Goal: Task Accomplishment & Management: Manage account settings

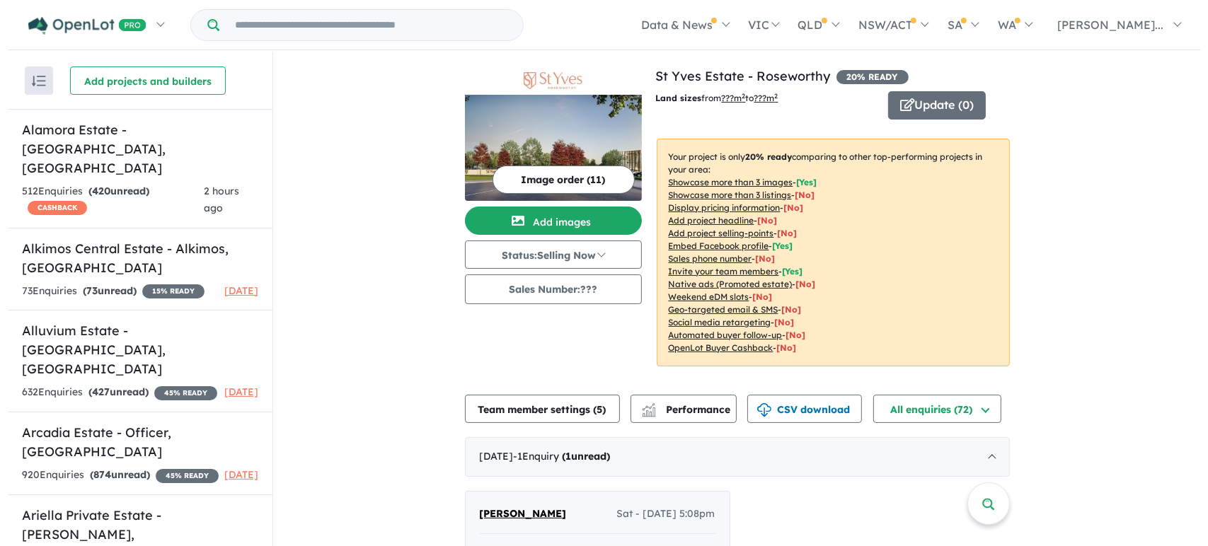
scroll to position [5271, 0]
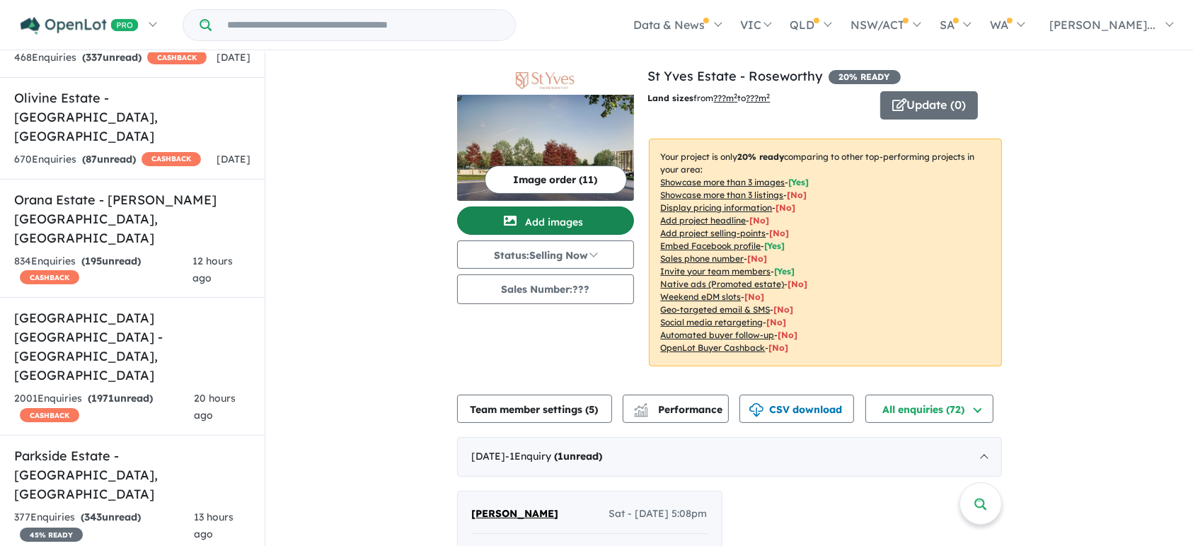
click at [561, 224] on button "Add images" at bounding box center [545, 221] width 177 height 28
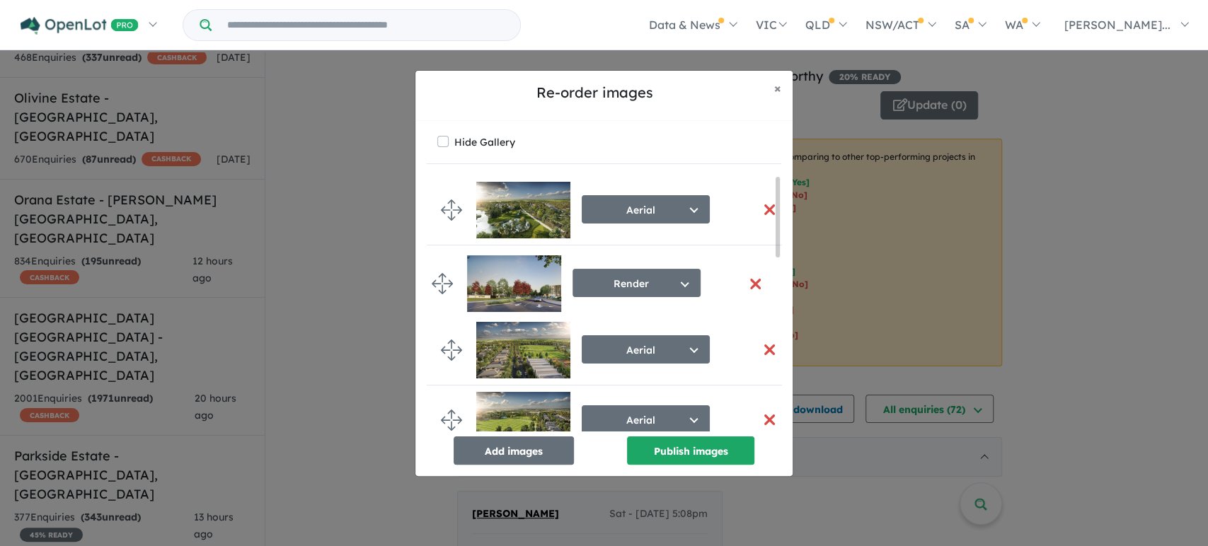
drag, startPoint x: 456, startPoint y: 207, endPoint x: 447, endPoint y: 277, distance: 70.7
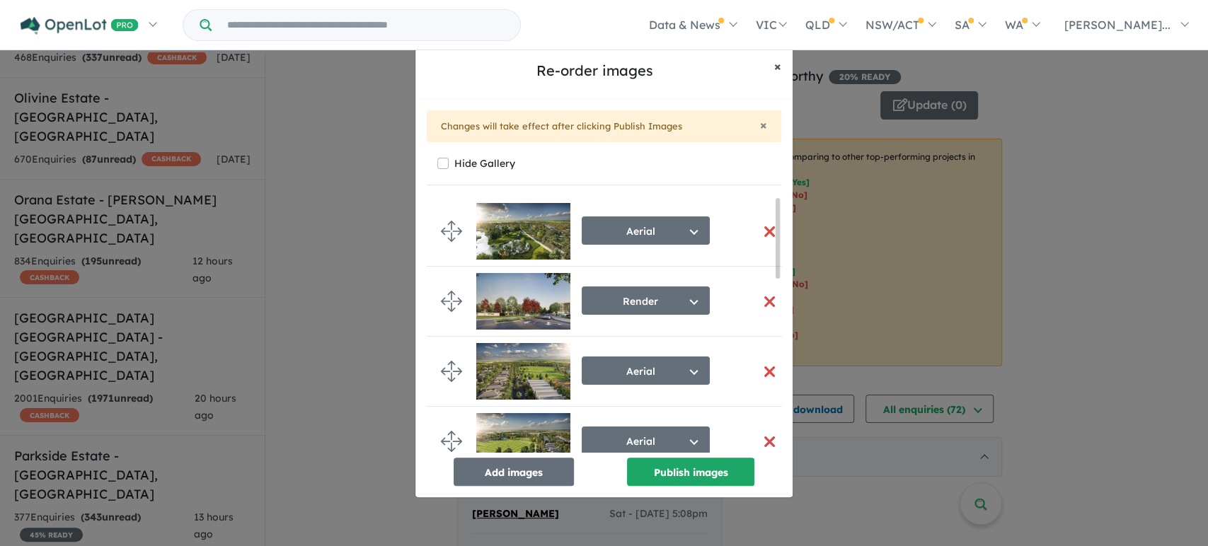
click at [778, 71] on span "×" at bounding box center [777, 66] width 7 height 16
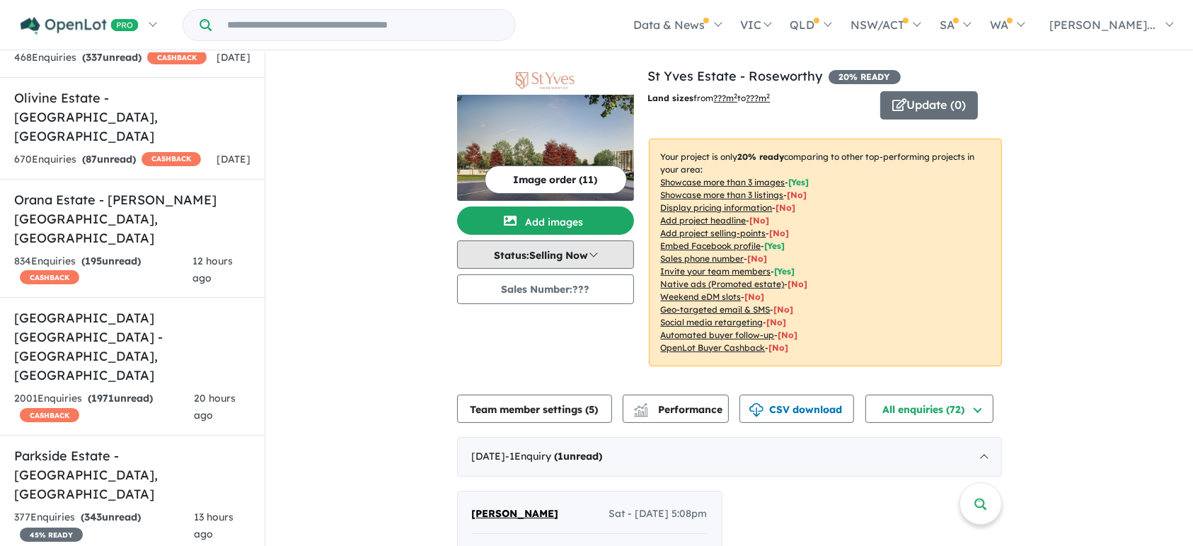
click at [571, 253] on button "Status: Selling Now" at bounding box center [545, 255] width 177 height 28
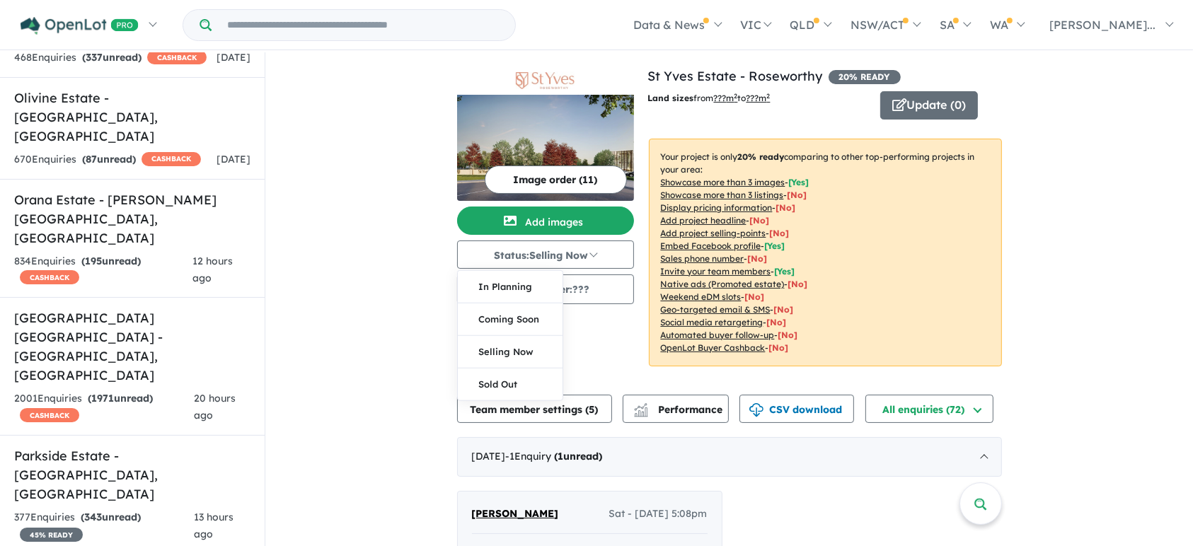
click at [634, 357] on div "Image order ( 11 ) Add images Status: Selling Now In Planning Coming Soon Selli…" at bounding box center [552, 225] width 191 height 317
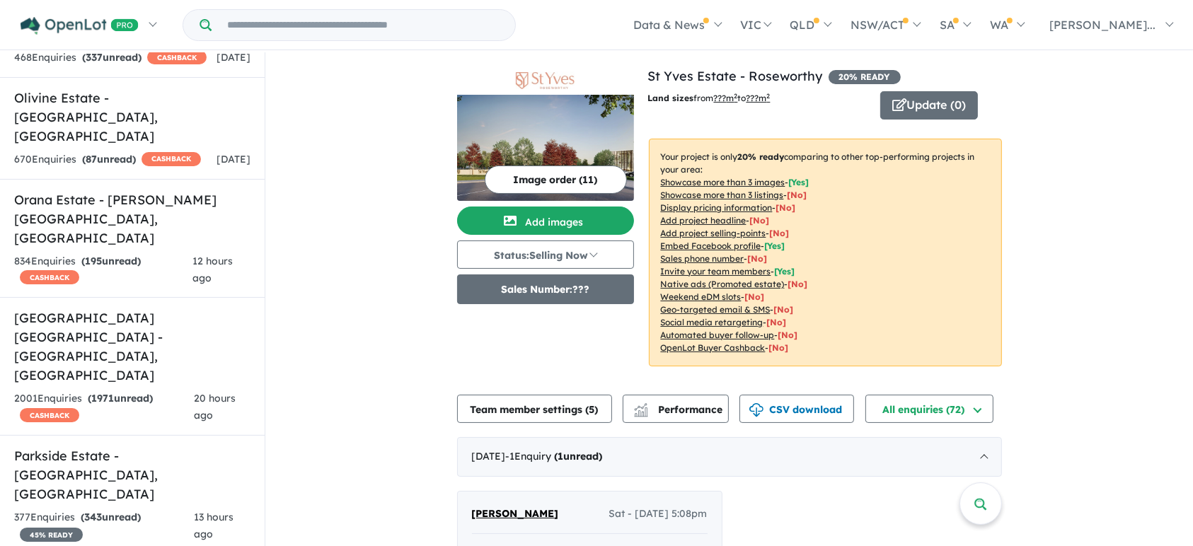
click at [562, 288] on button "Sales Number: ???" at bounding box center [545, 290] width 177 height 30
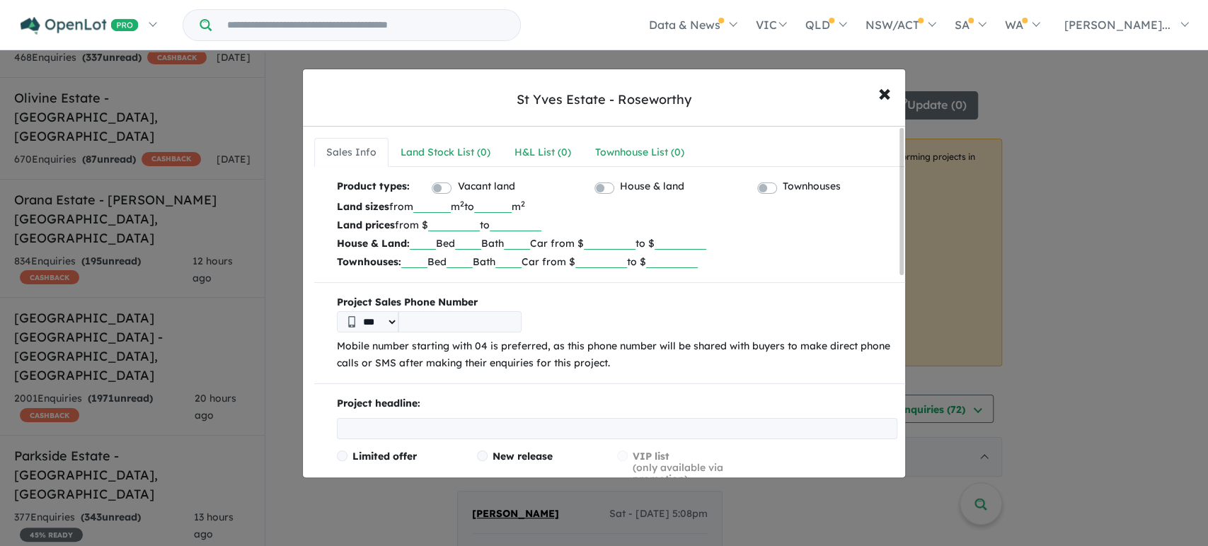
click at [459, 321] on input "tel" at bounding box center [459, 321] width 123 height 21
click at [884, 94] on span "×" at bounding box center [884, 92] width 13 height 30
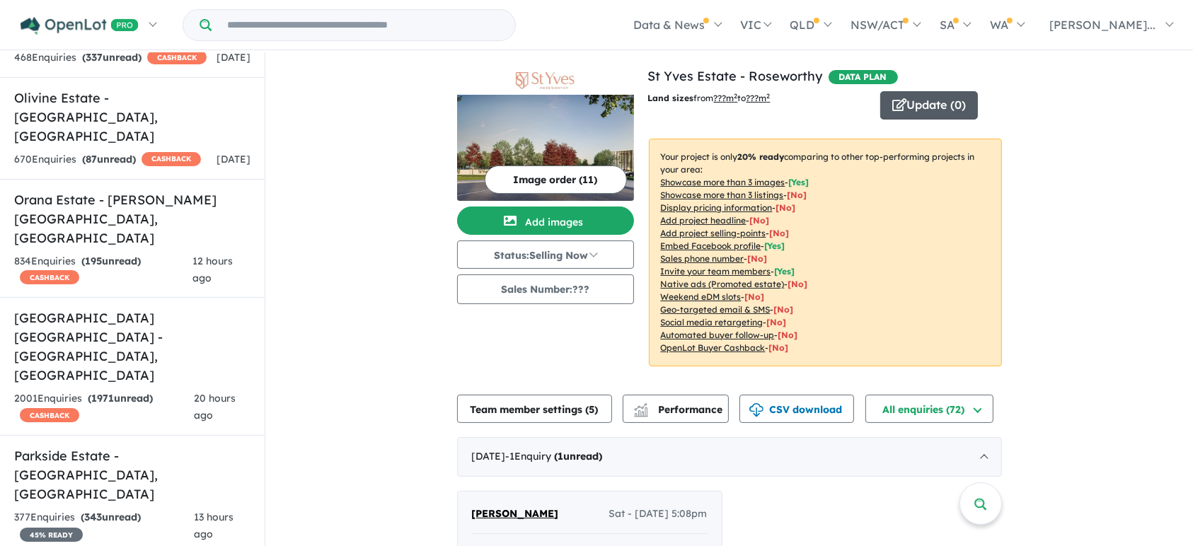
click at [909, 109] on button "Update ( 0 )" at bounding box center [929, 105] width 98 height 28
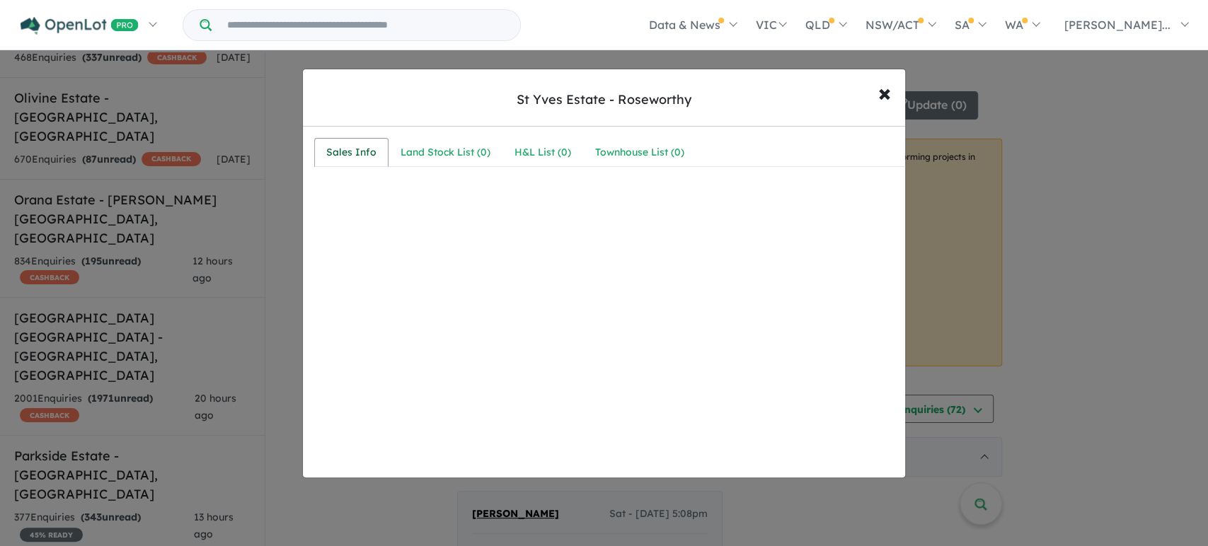
click at [344, 154] on div "Sales Info" at bounding box center [351, 152] width 50 height 17
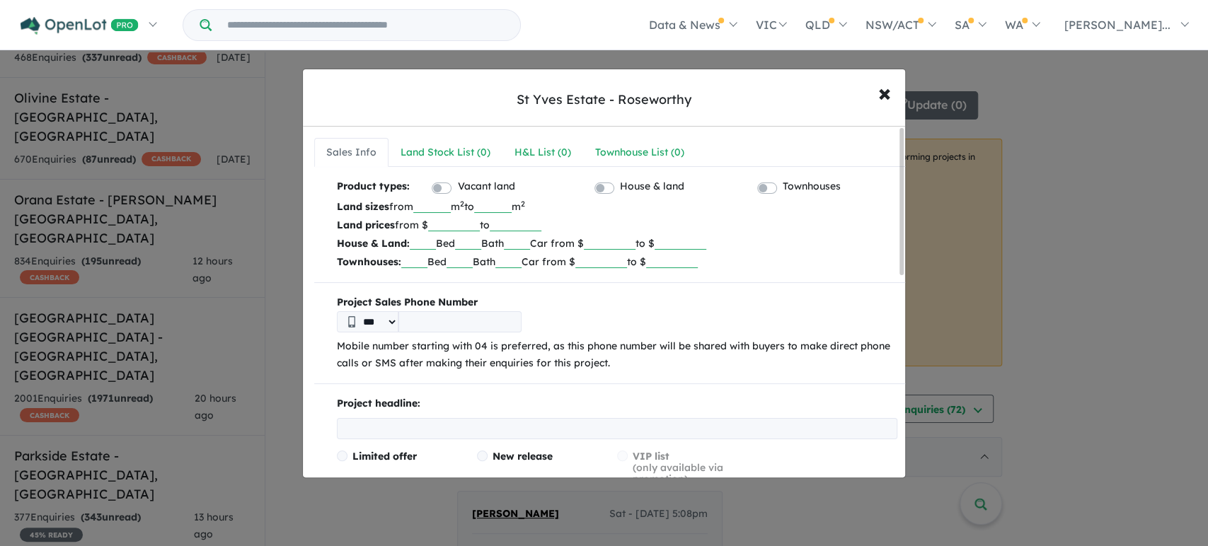
click at [620, 186] on label "House & land" at bounding box center [652, 186] width 64 height 17
click at [436, 206] on input "number" at bounding box center [432, 206] width 38 height 14
type input "***"
click at [512, 206] on input "number" at bounding box center [493, 206] width 38 height 14
type input "***"
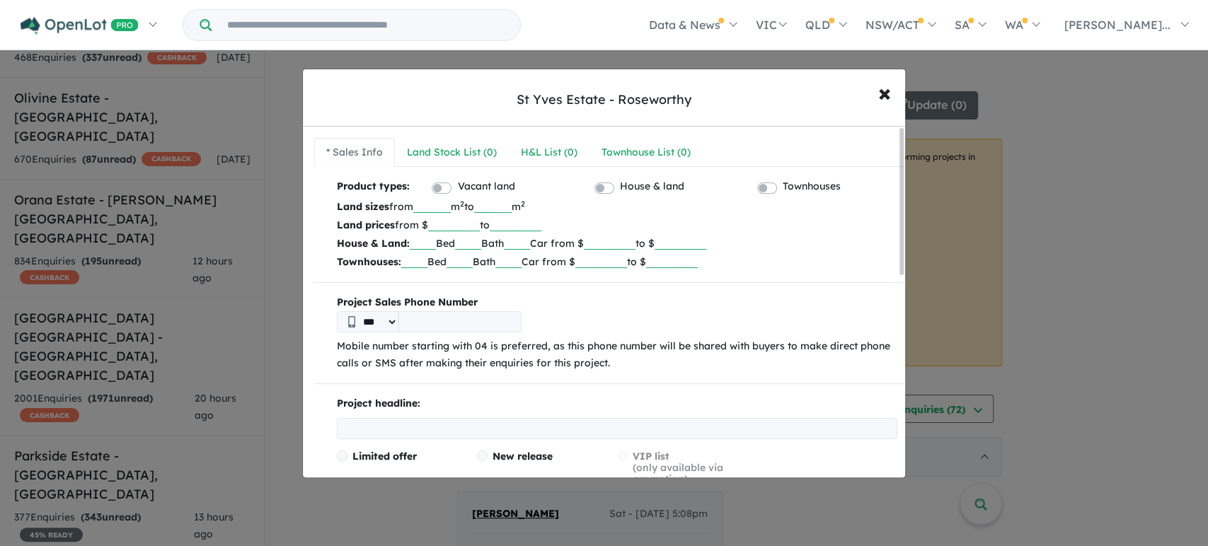
click at [452, 224] on input "number" at bounding box center [454, 224] width 52 height 14
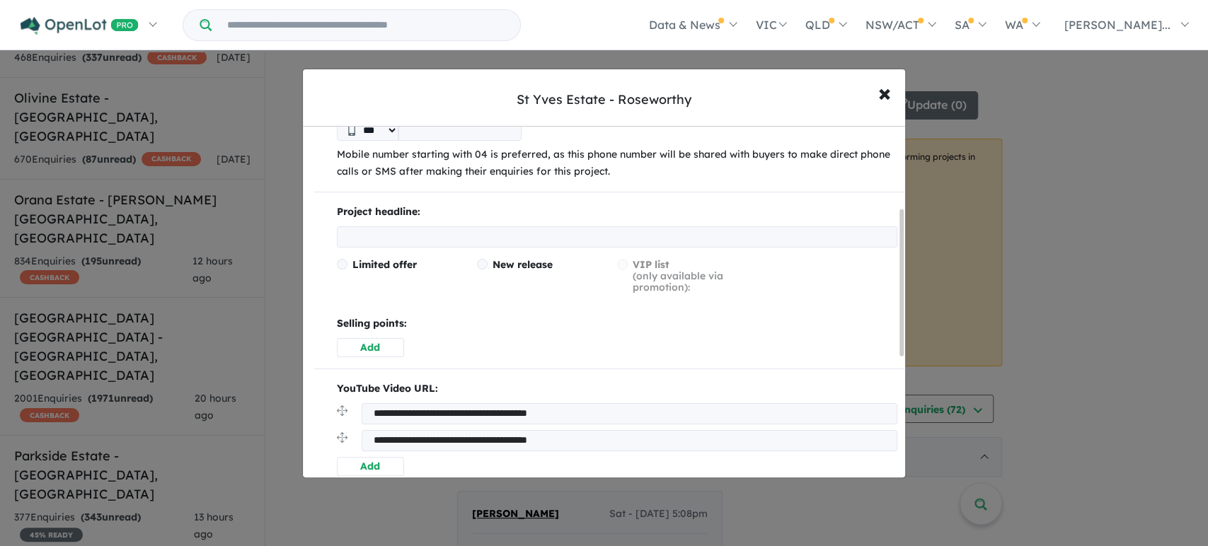
scroll to position [200, 0]
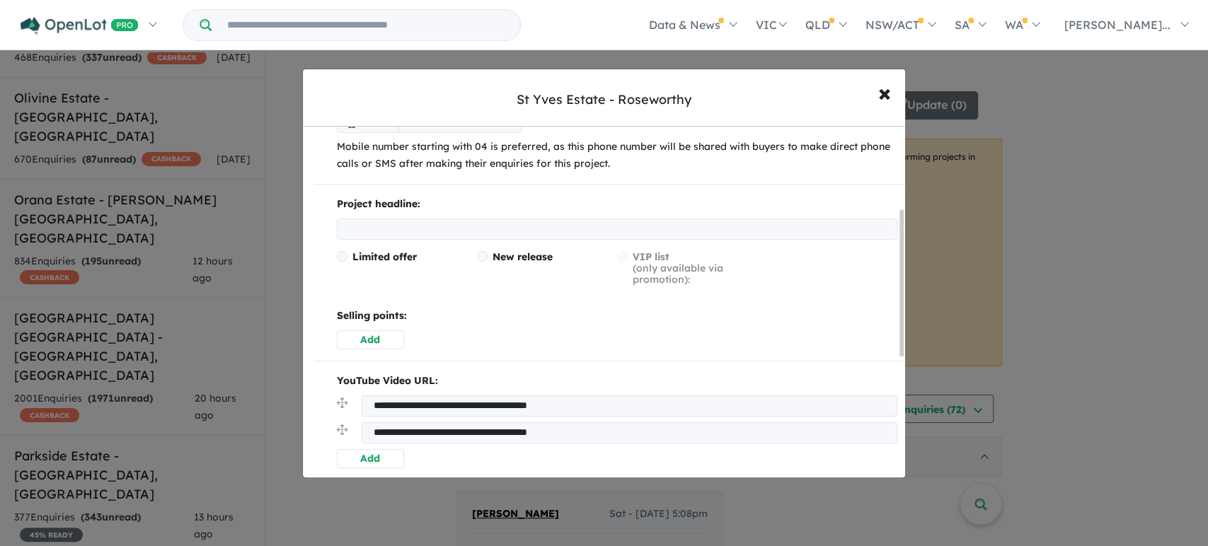
click at [436, 229] on input "text" at bounding box center [617, 229] width 561 height 21
click at [512, 229] on input "text" at bounding box center [617, 229] width 561 height 21
click at [393, 335] on button "Add" at bounding box center [370, 339] width 67 height 19
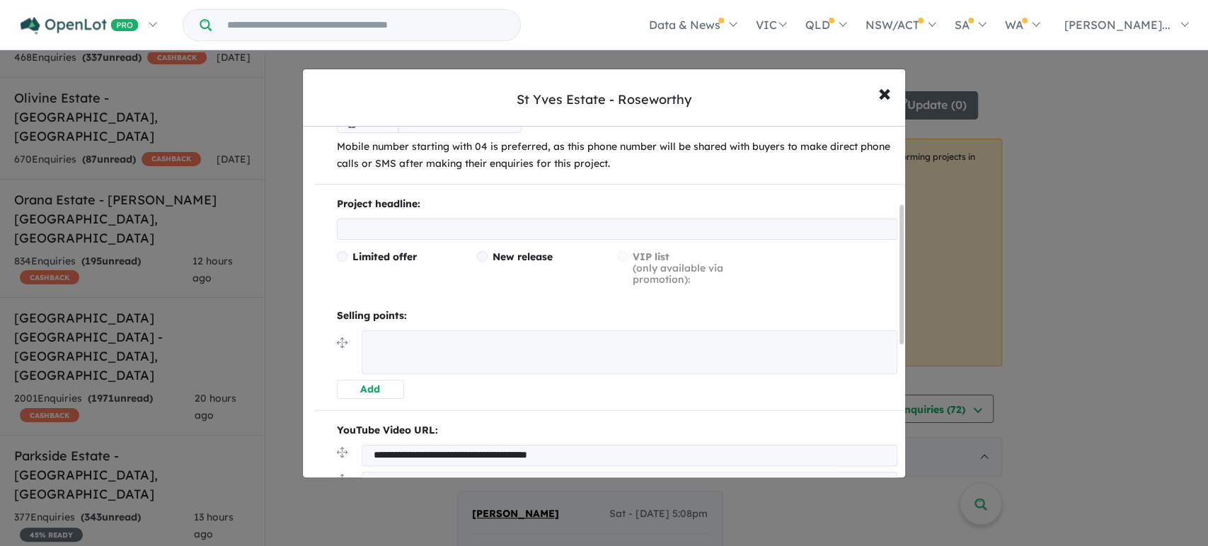
click at [400, 350] on textarea at bounding box center [630, 352] width 536 height 44
click at [364, 390] on button "Add" at bounding box center [370, 389] width 67 height 19
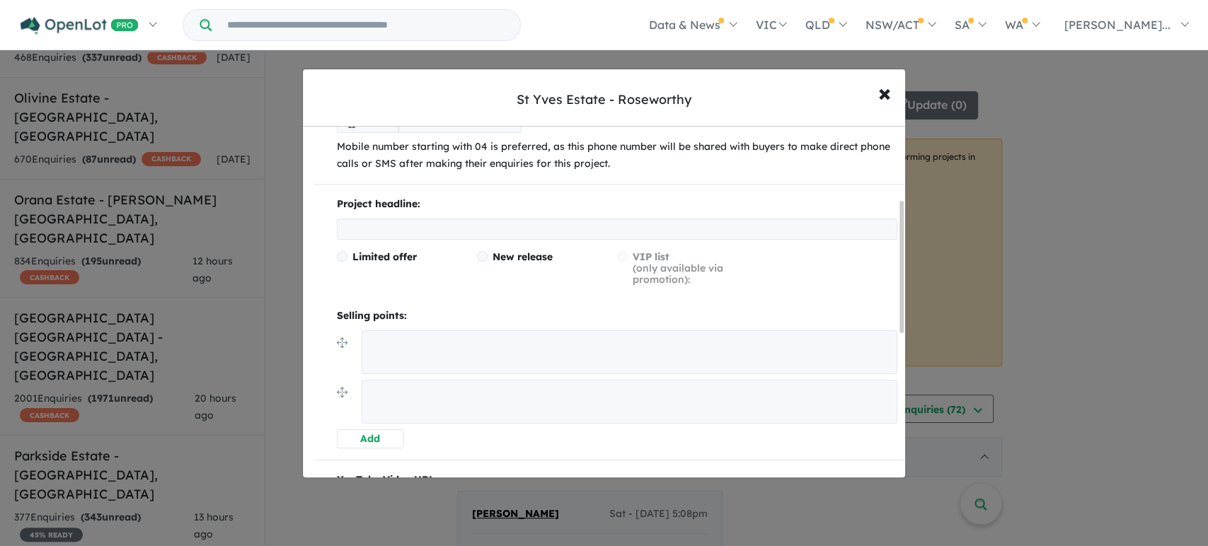
click at [361, 439] on button "Add" at bounding box center [370, 439] width 67 height 19
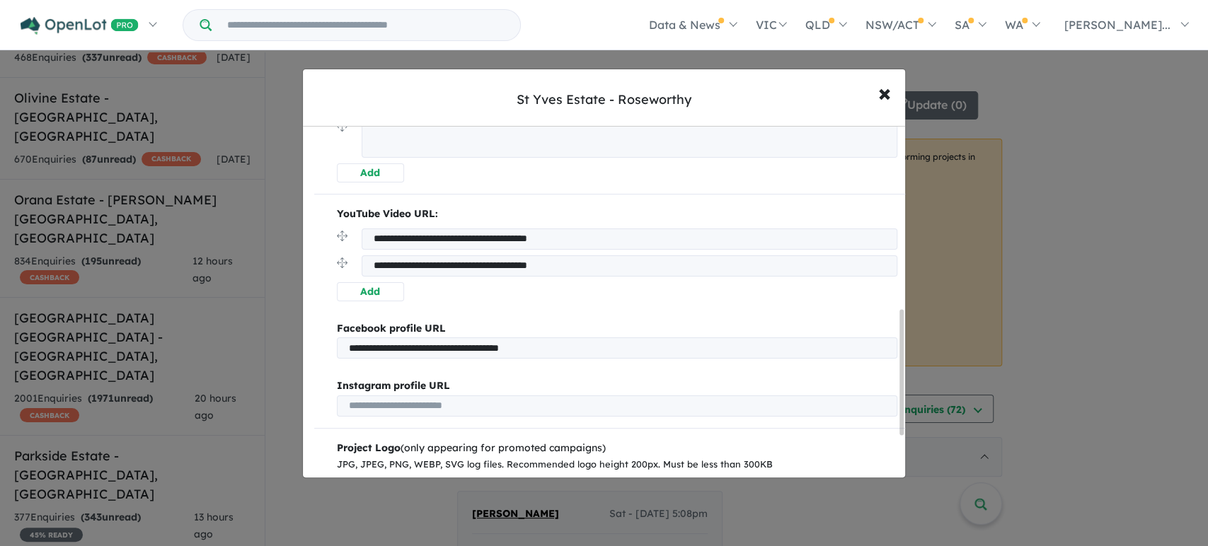
scroll to position [524, 0]
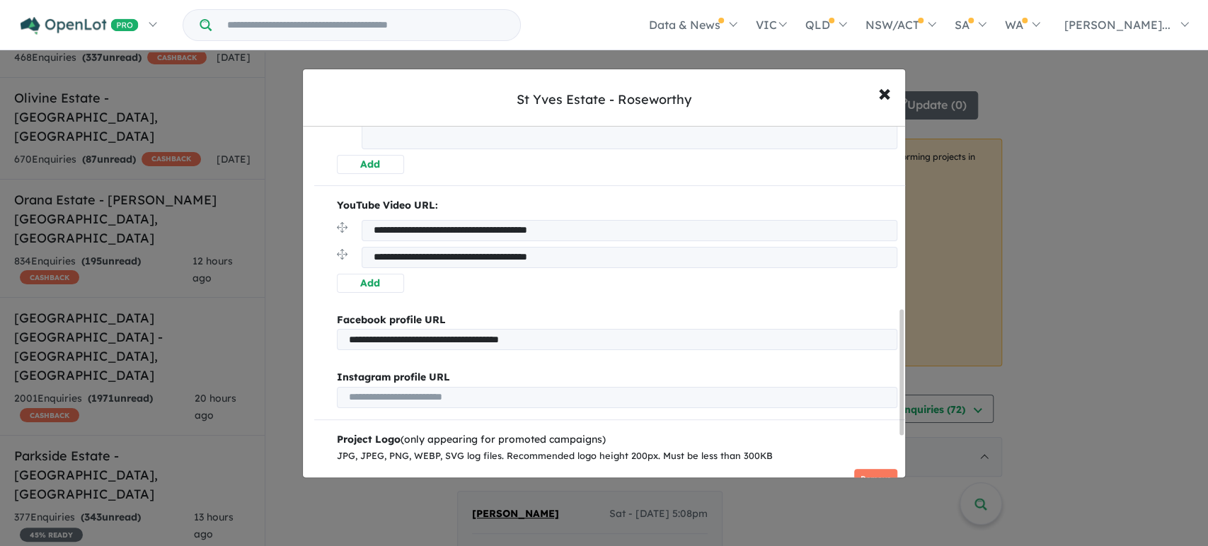
drag, startPoint x: 639, startPoint y: 225, endPoint x: 313, endPoint y: 225, distance: 326.3
click at [313, 225] on div "**********" at bounding box center [611, 107] width 617 height 1008
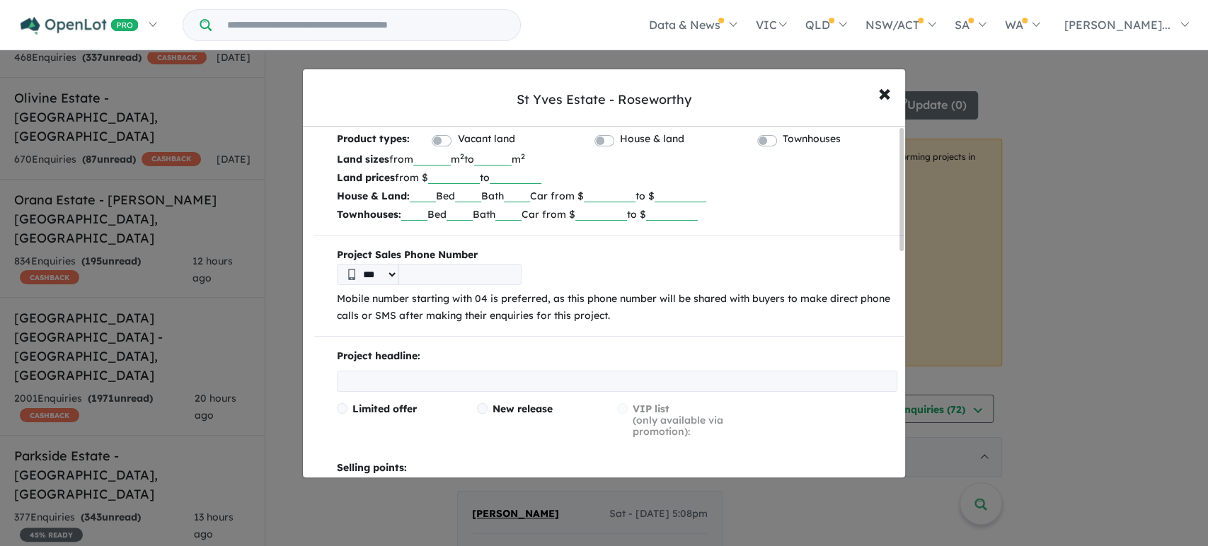
scroll to position [0, 0]
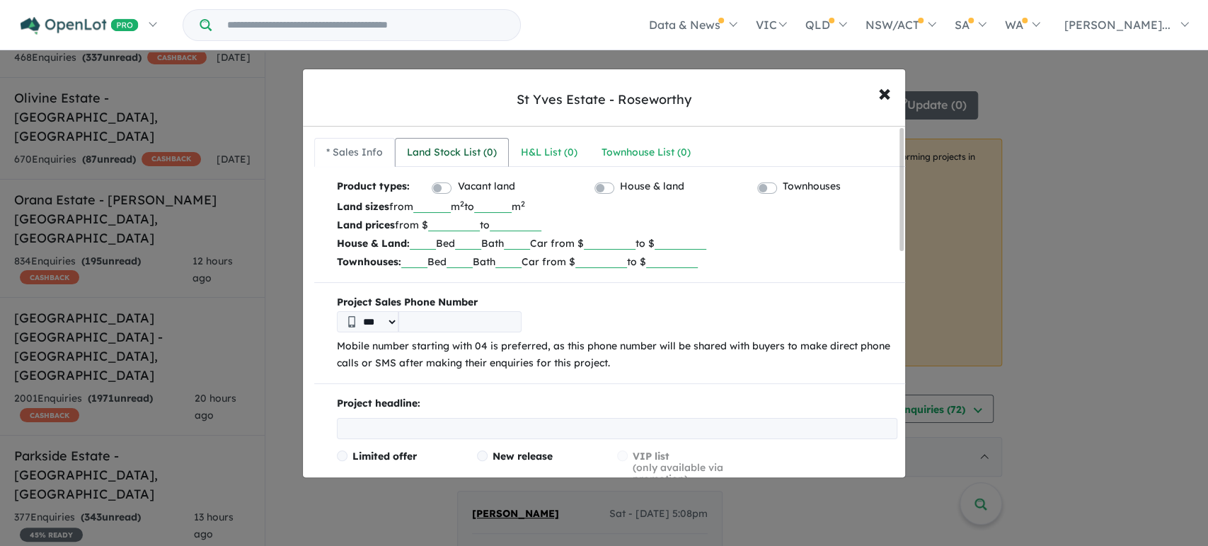
click at [466, 155] on div "Land Stock List ( 0 )" at bounding box center [452, 152] width 90 height 17
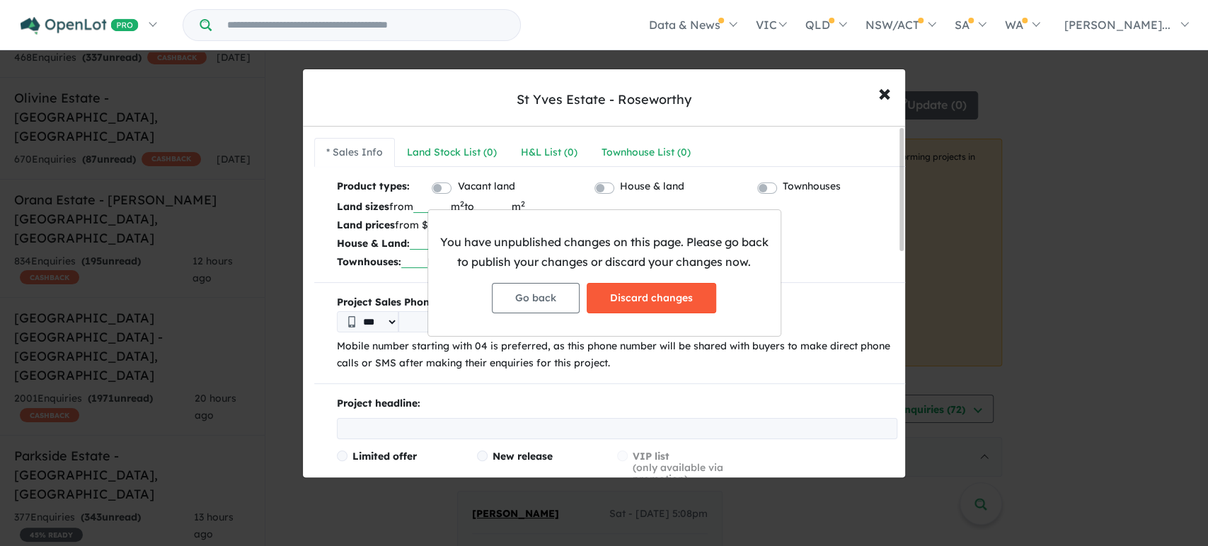
click at [633, 297] on button "Discard changes" at bounding box center [652, 298] width 130 height 30
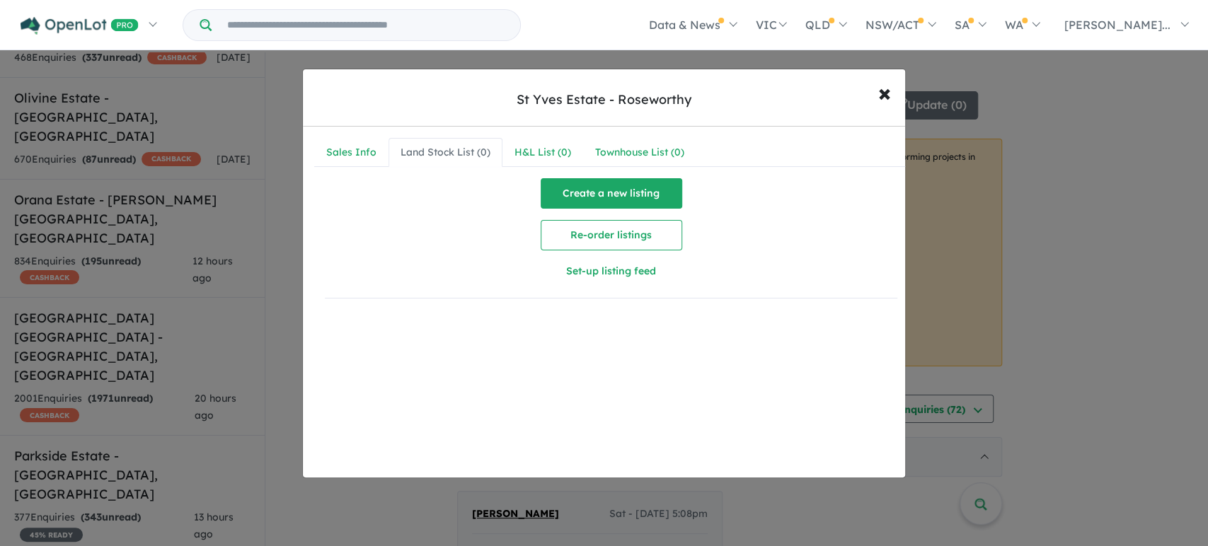
click at [621, 196] on button "Create a new listing" at bounding box center [612, 193] width 142 height 30
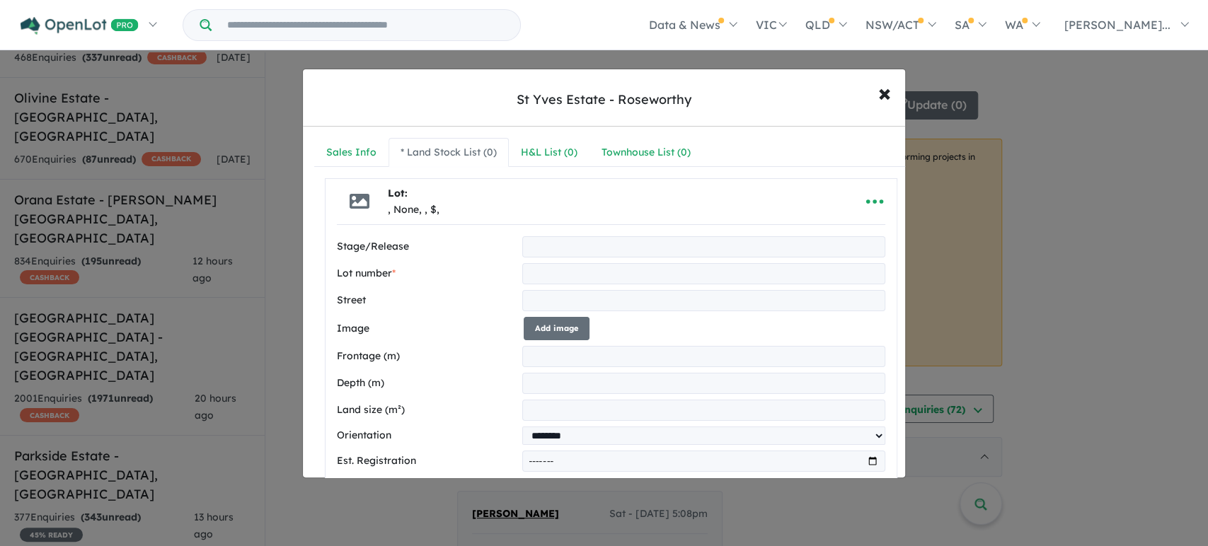
click at [555, 277] on input "text" at bounding box center [704, 273] width 364 height 21
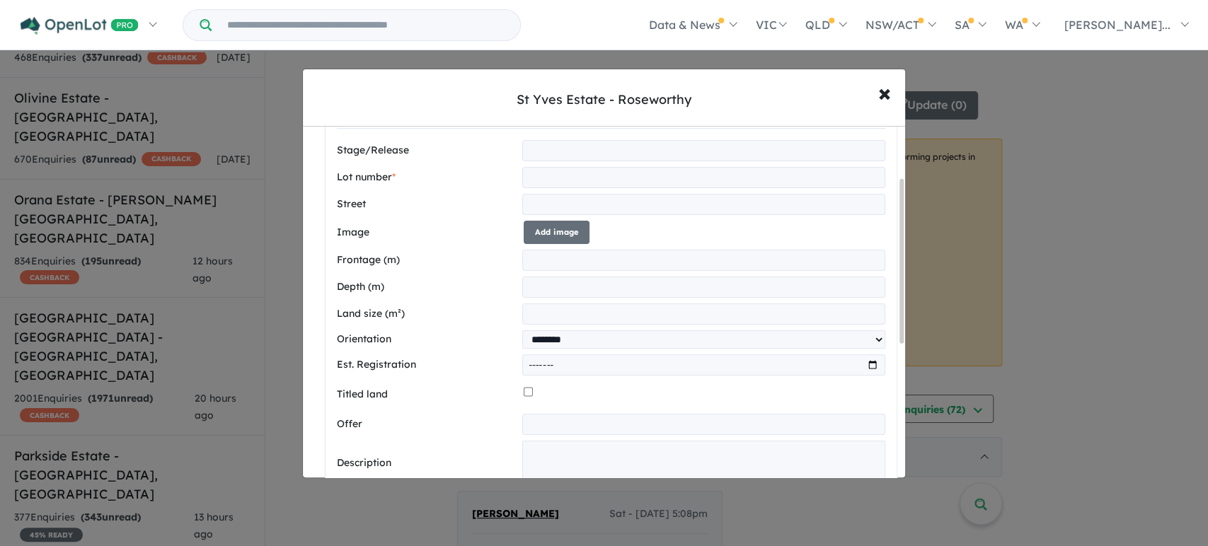
scroll to position [111, 0]
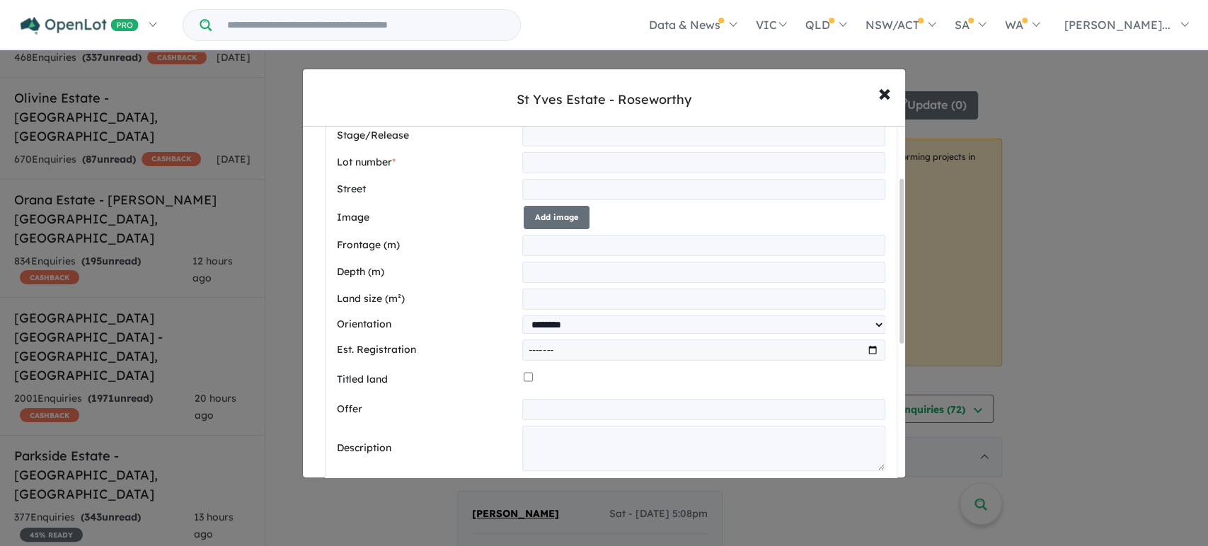
click at [555, 348] on input "month" at bounding box center [704, 350] width 364 height 21
click at [871, 349] on input "month" at bounding box center [704, 350] width 364 height 21
click at [735, 373] on div at bounding box center [705, 380] width 362 height 27
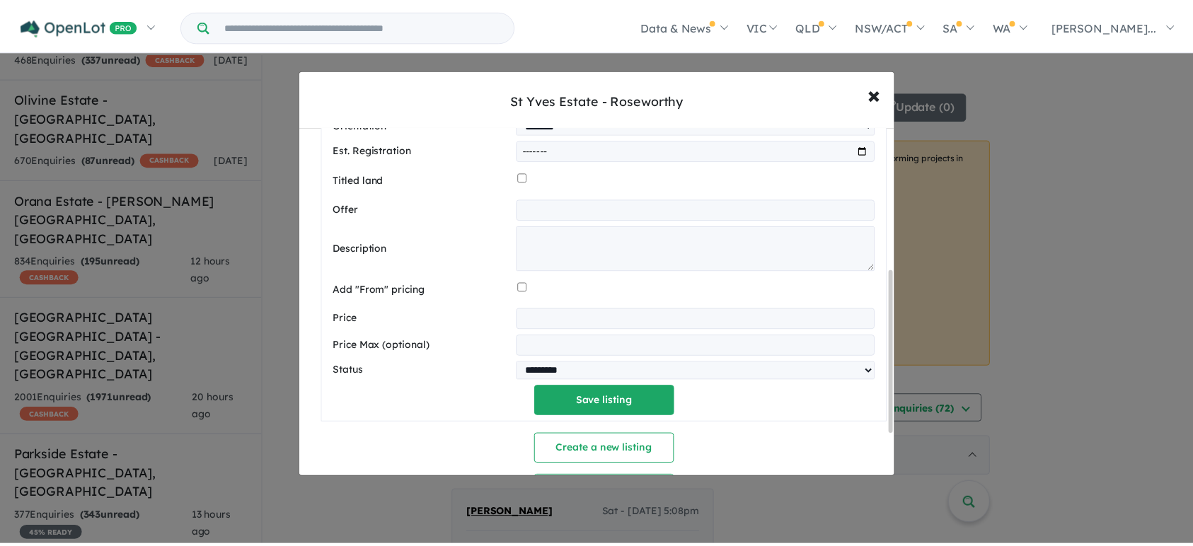
scroll to position [0, 0]
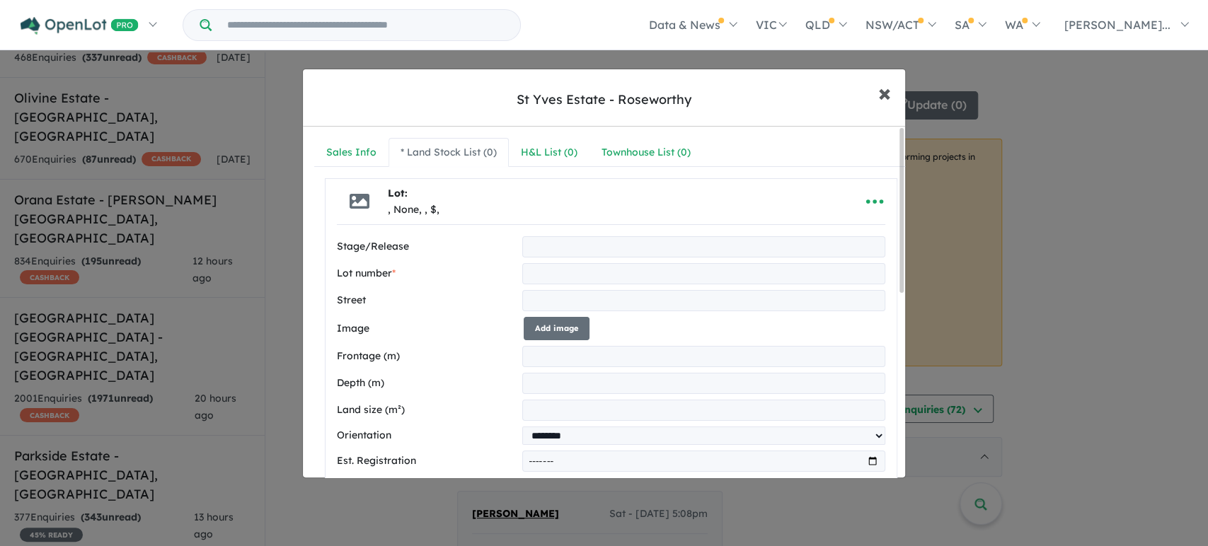
click at [883, 91] on span "×" at bounding box center [884, 92] width 13 height 30
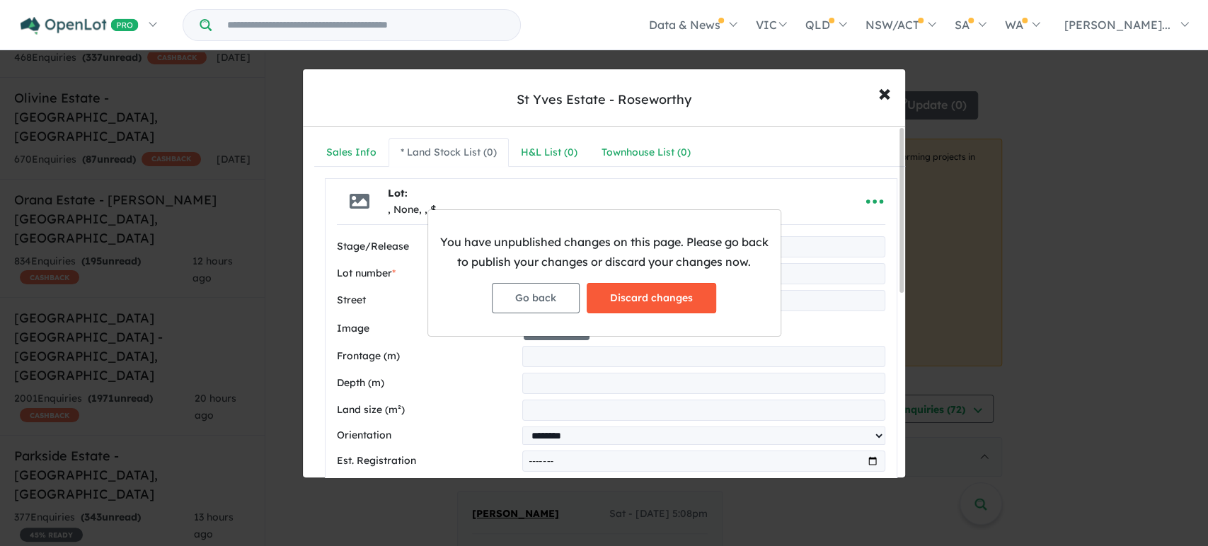
click at [679, 297] on button "Discard changes" at bounding box center [652, 298] width 130 height 30
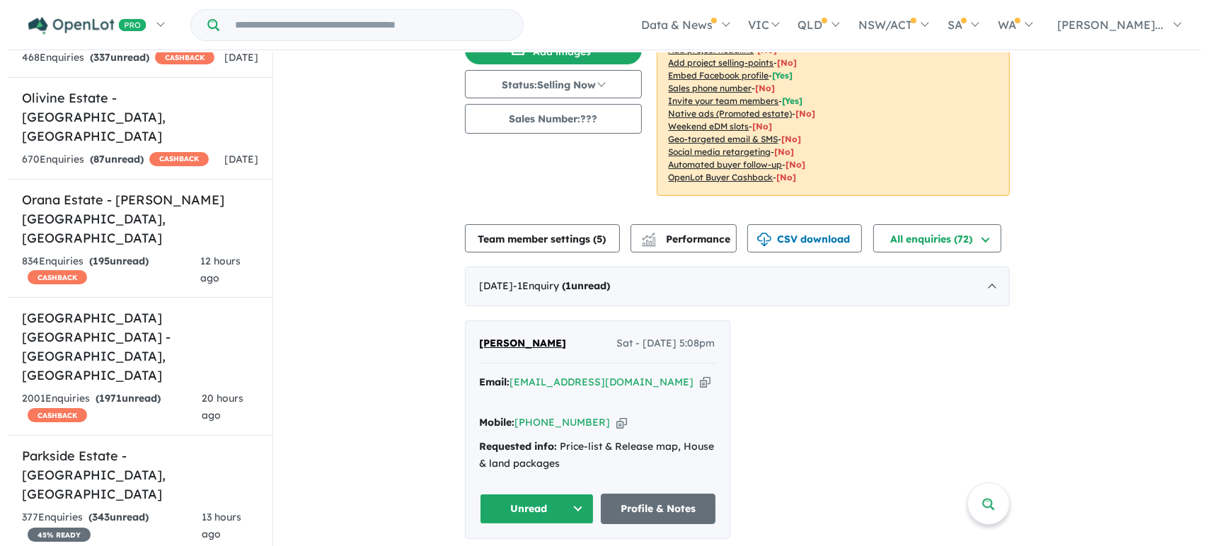
scroll to position [185, 0]
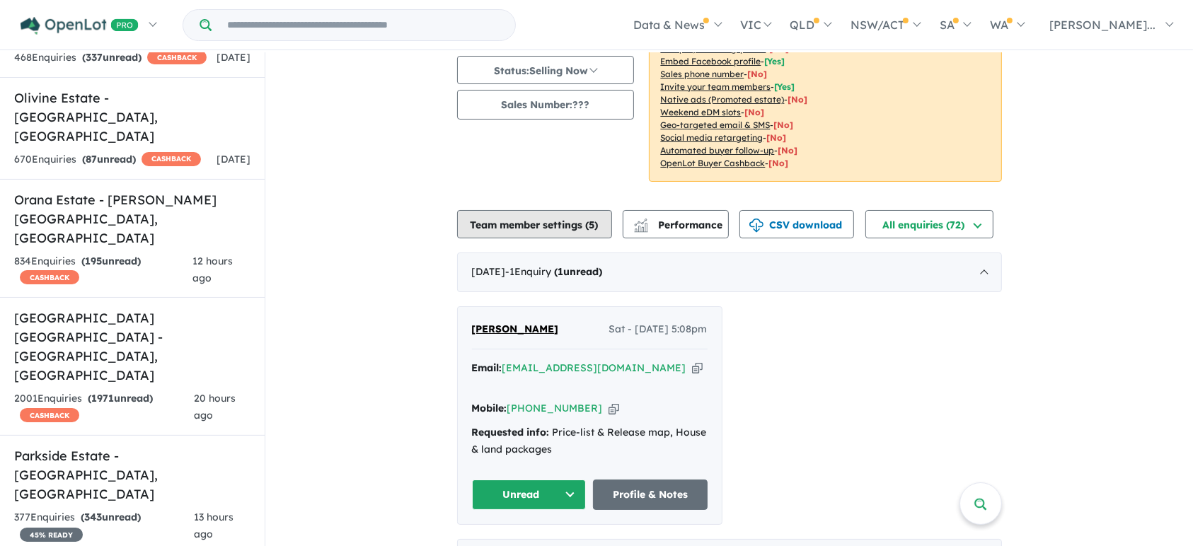
click at [527, 212] on button "Team member settings ( 5 )" at bounding box center [534, 224] width 155 height 28
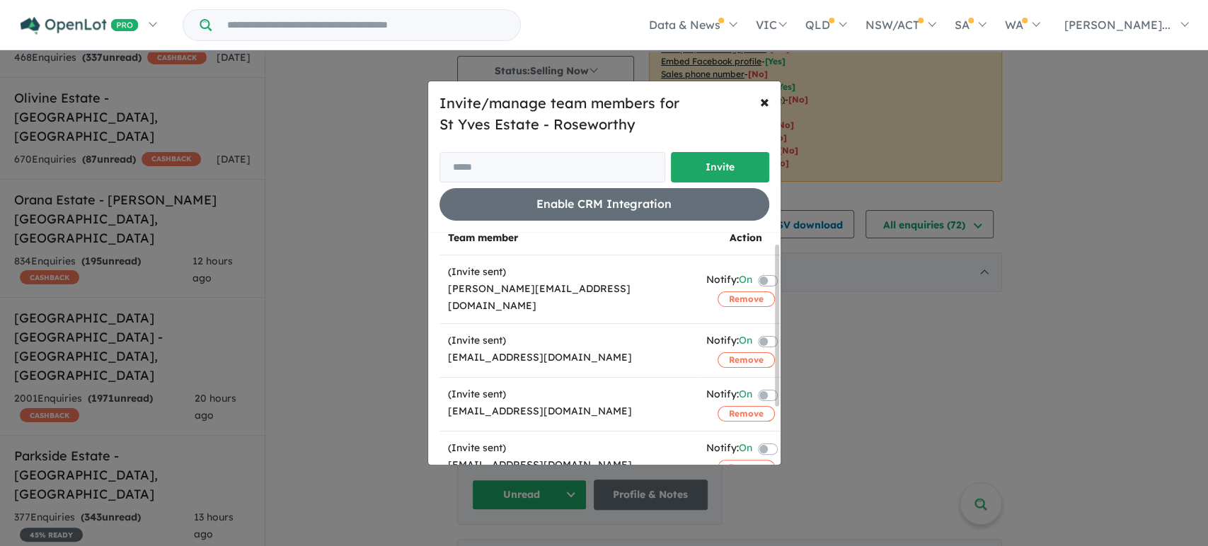
scroll to position [9, 0]
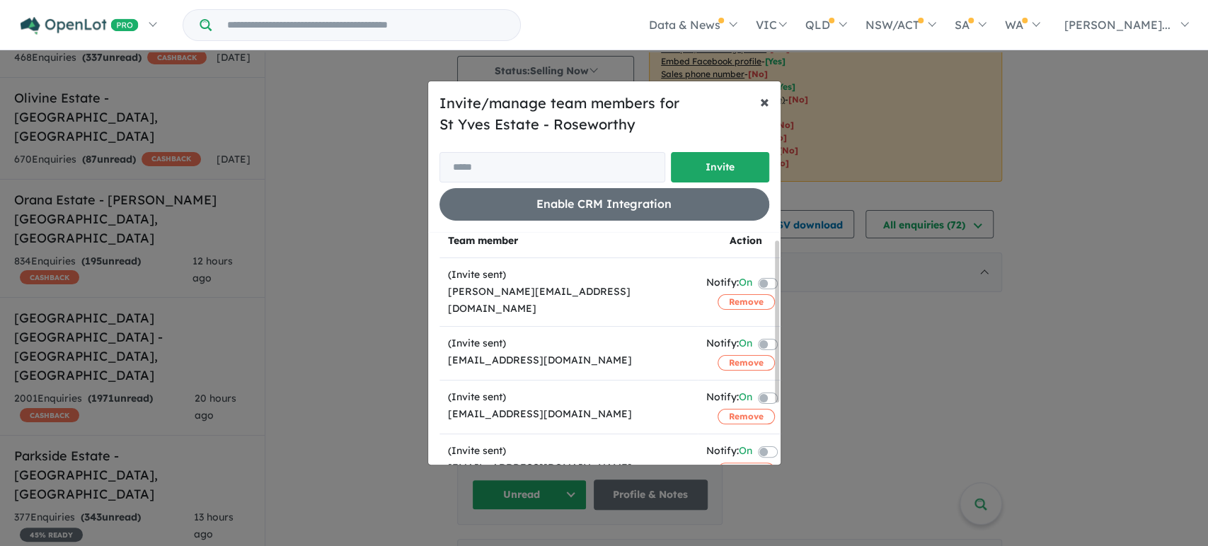
click at [764, 105] on span "×" at bounding box center [764, 101] width 9 height 21
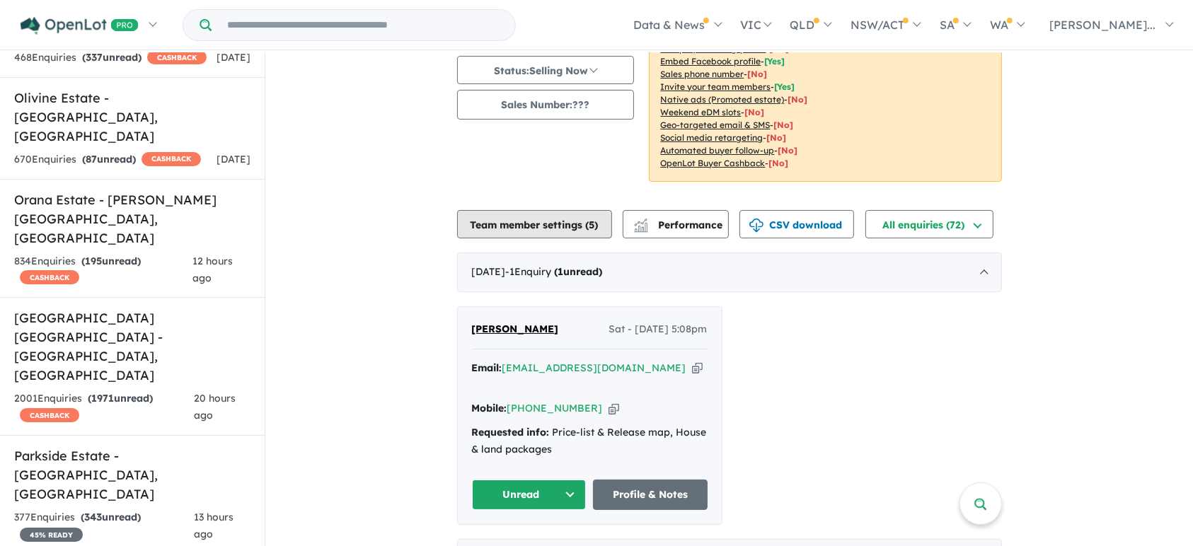
click at [600, 215] on button "Team member settings ( 5 )" at bounding box center [534, 224] width 155 height 28
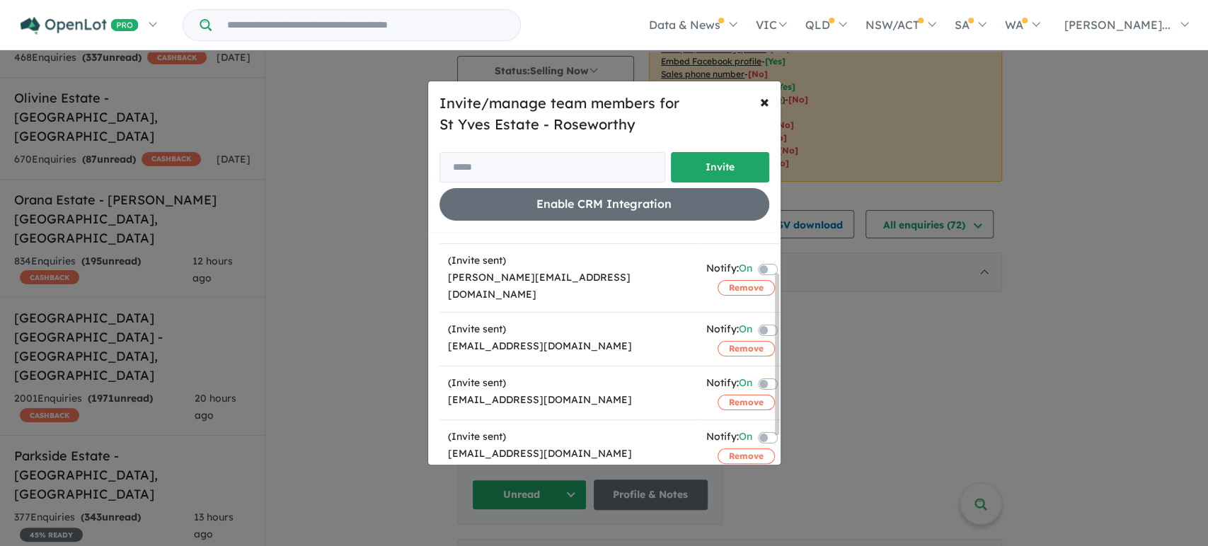
scroll to position [98, 0]
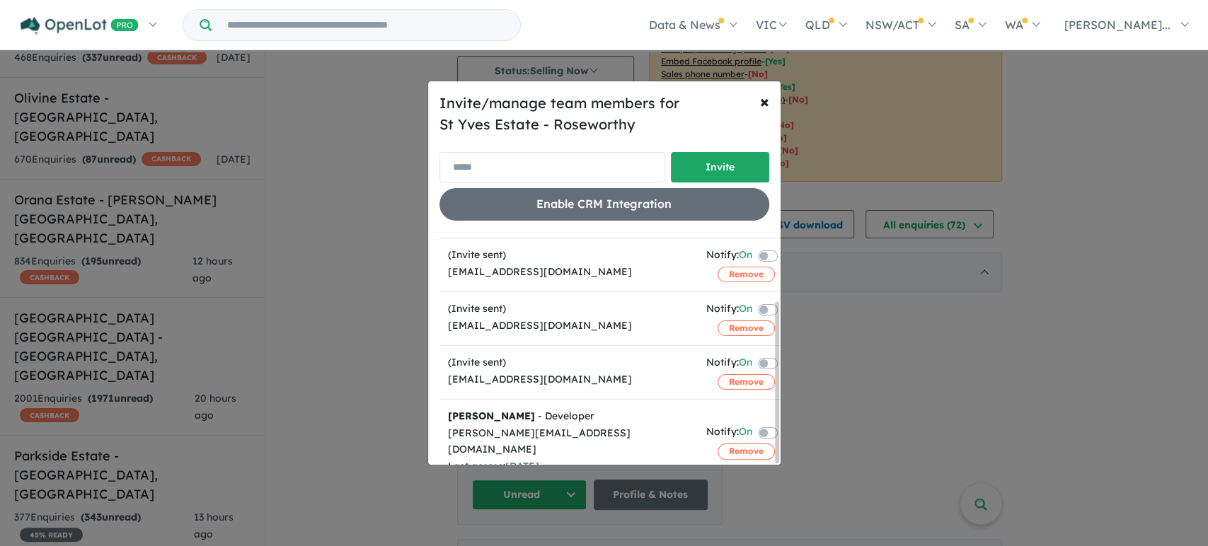
click at [549, 175] on input "email" at bounding box center [552, 167] width 226 height 30
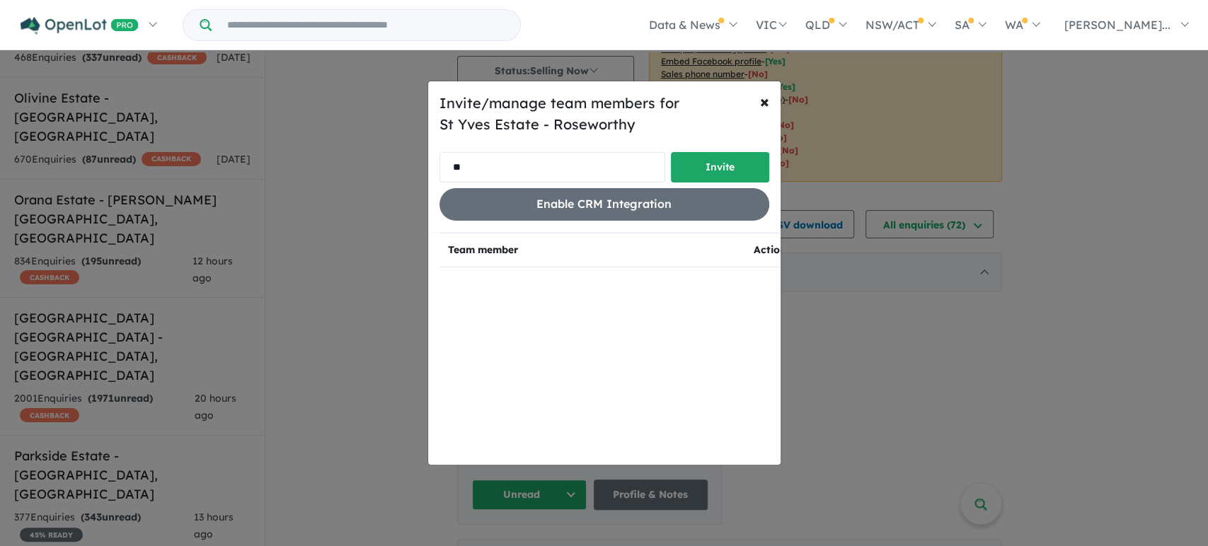
type input "*"
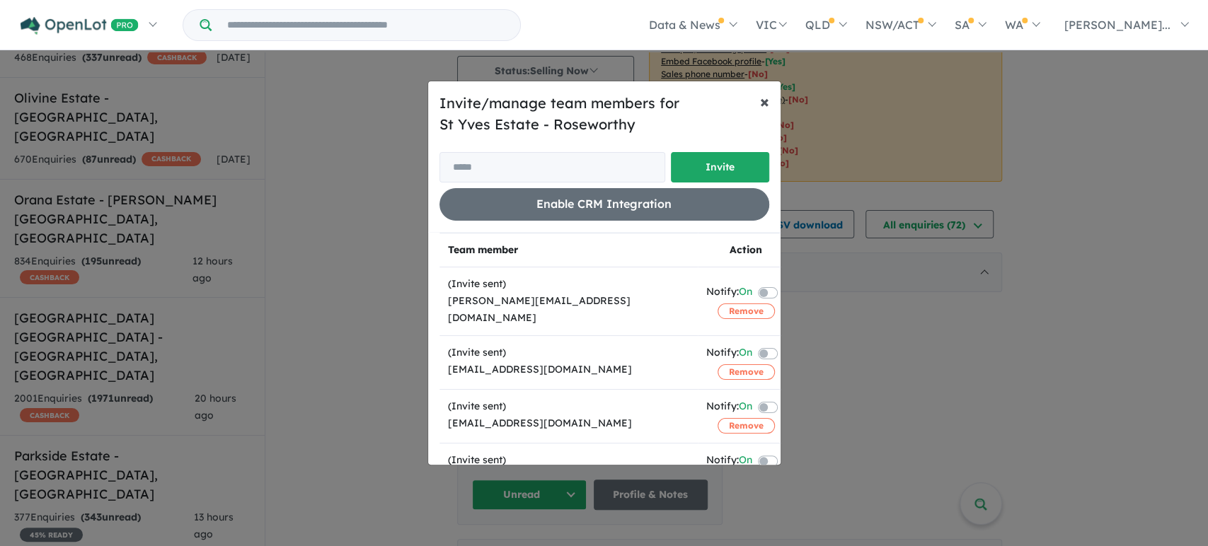
click at [761, 105] on span "×" at bounding box center [764, 101] width 9 height 21
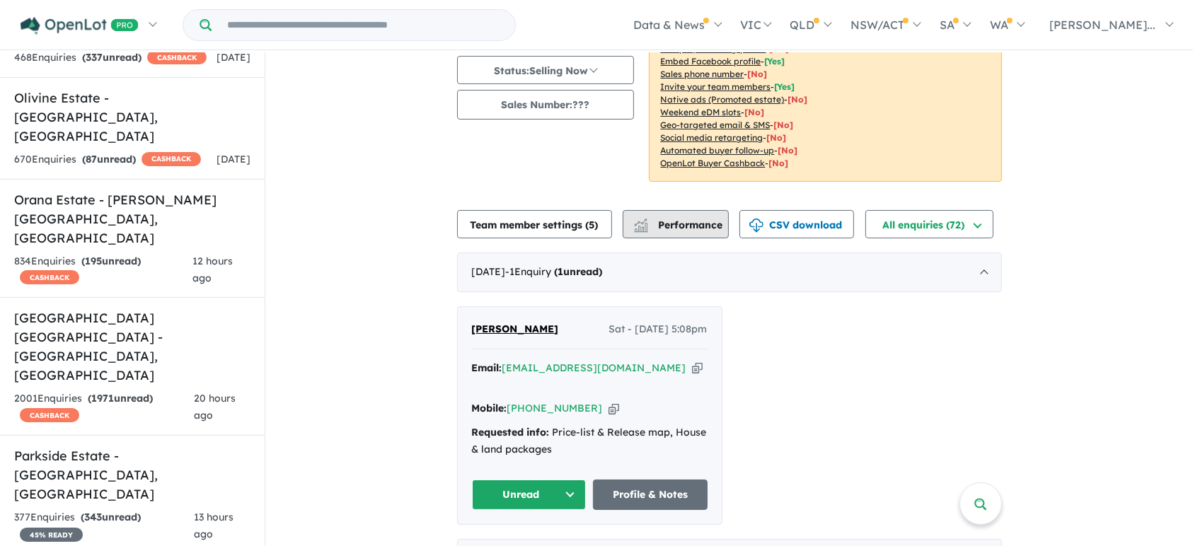
click at [672, 224] on span "Performance" at bounding box center [679, 225] width 87 height 13
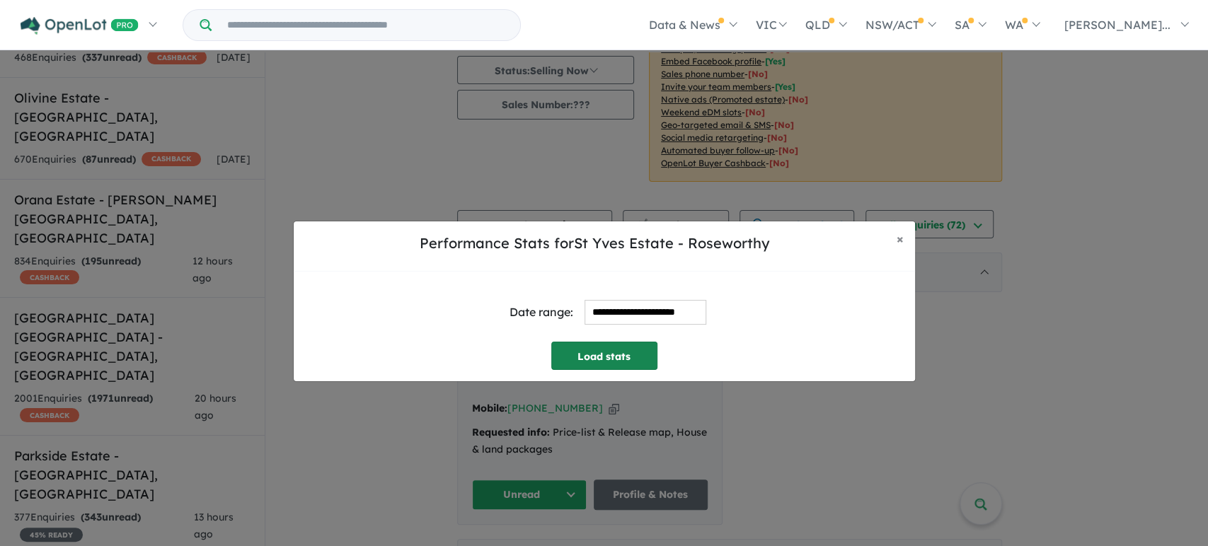
click at [598, 346] on button "Load stats" at bounding box center [604, 356] width 106 height 28
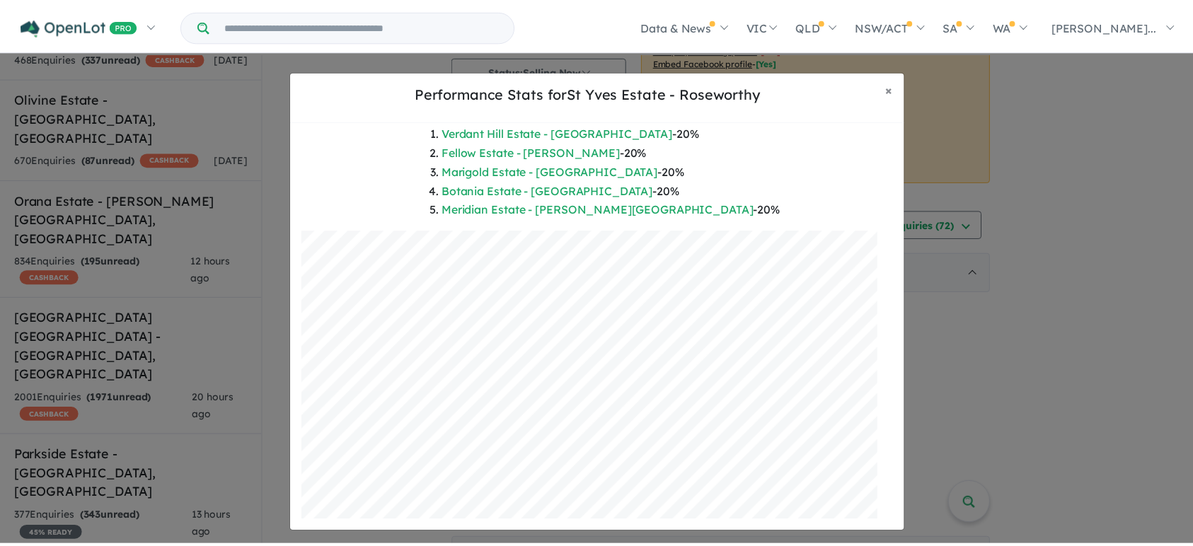
scroll to position [198, 0]
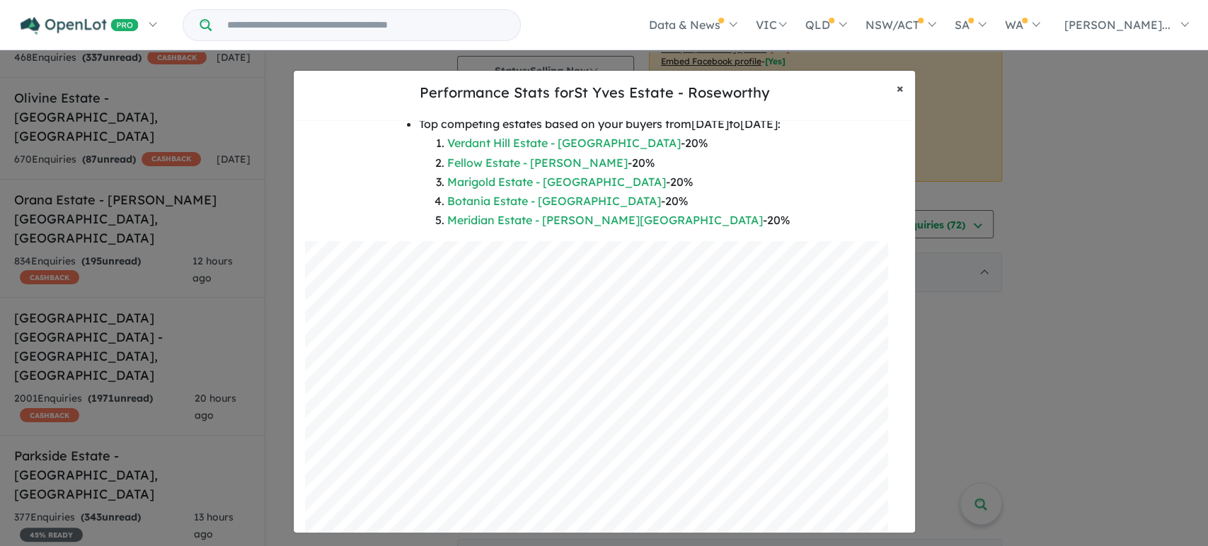
click at [905, 85] on button "× Close" at bounding box center [900, 88] width 30 height 35
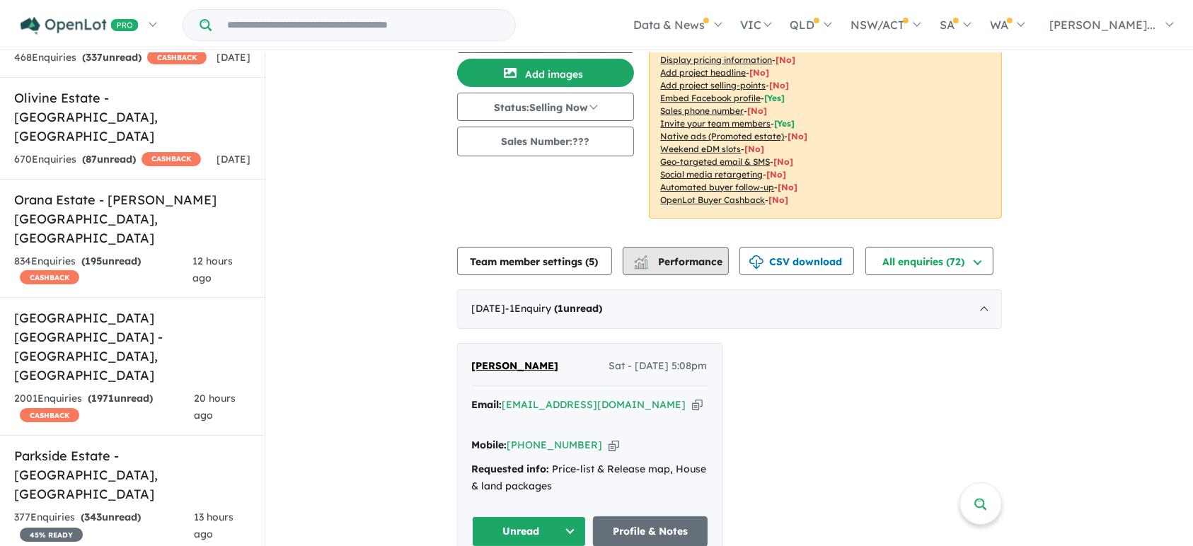
scroll to position [116, 0]
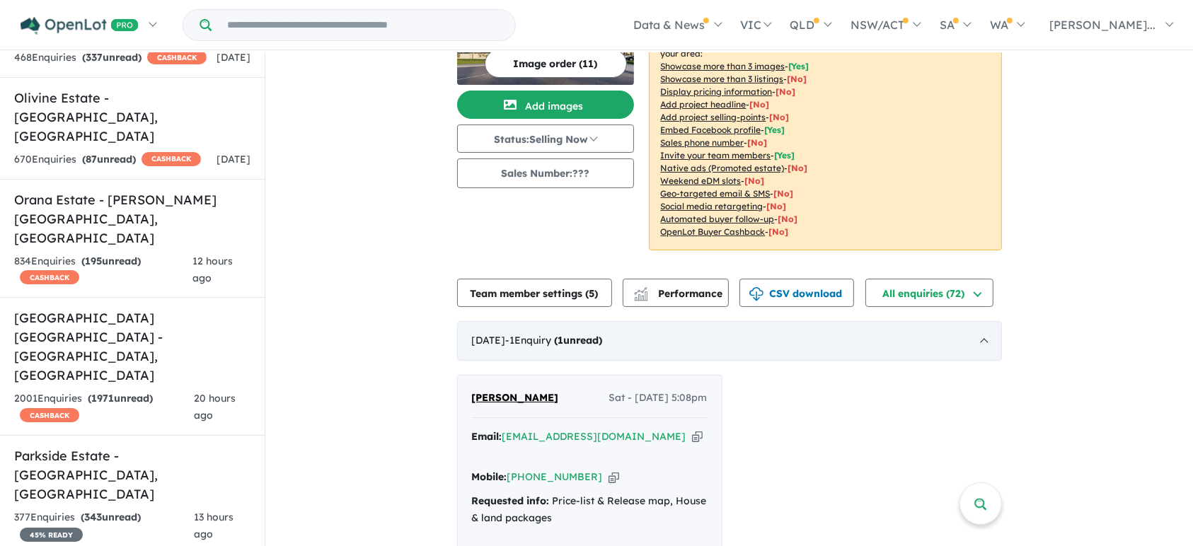
click at [603, 340] on strong "( 1 unread)" at bounding box center [579, 340] width 48 height 13
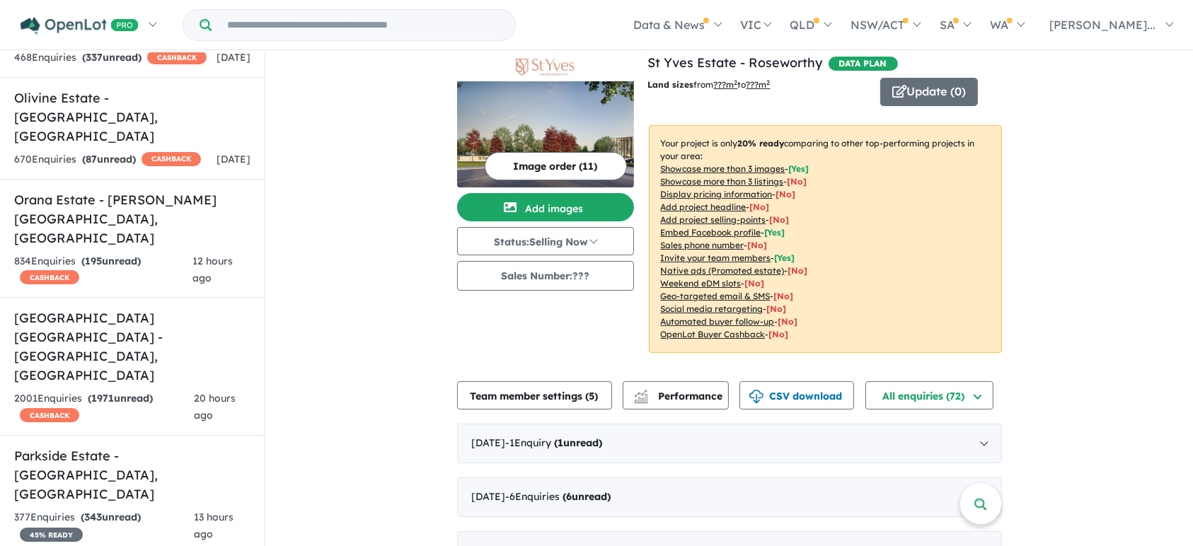
scroll to position [11, 0]
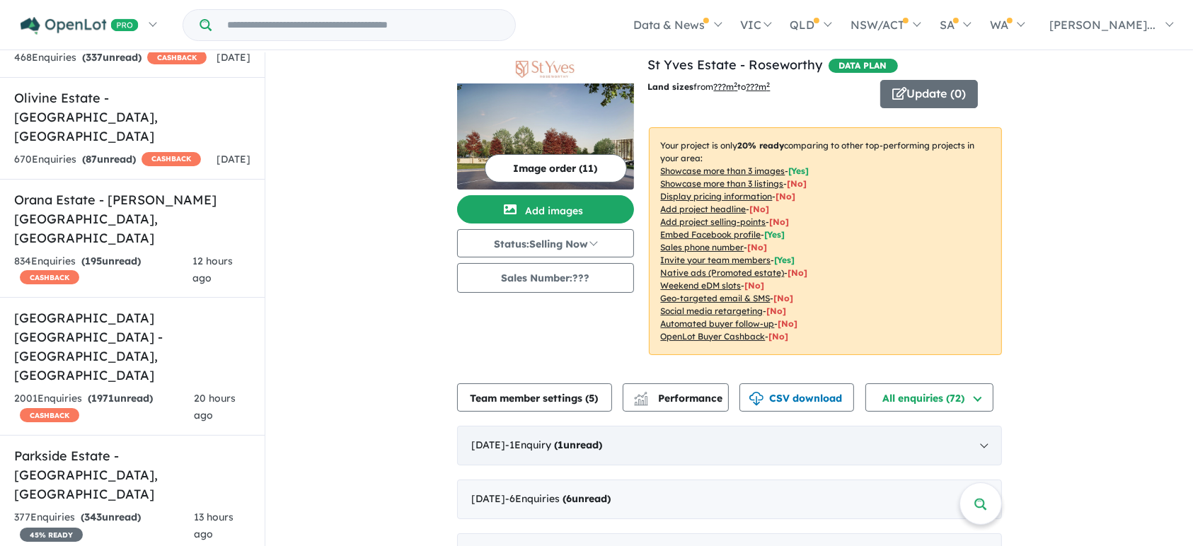
click at [586, 447] on span "( 1 unread)" at bounding box center [577, 445] width 51 height 13
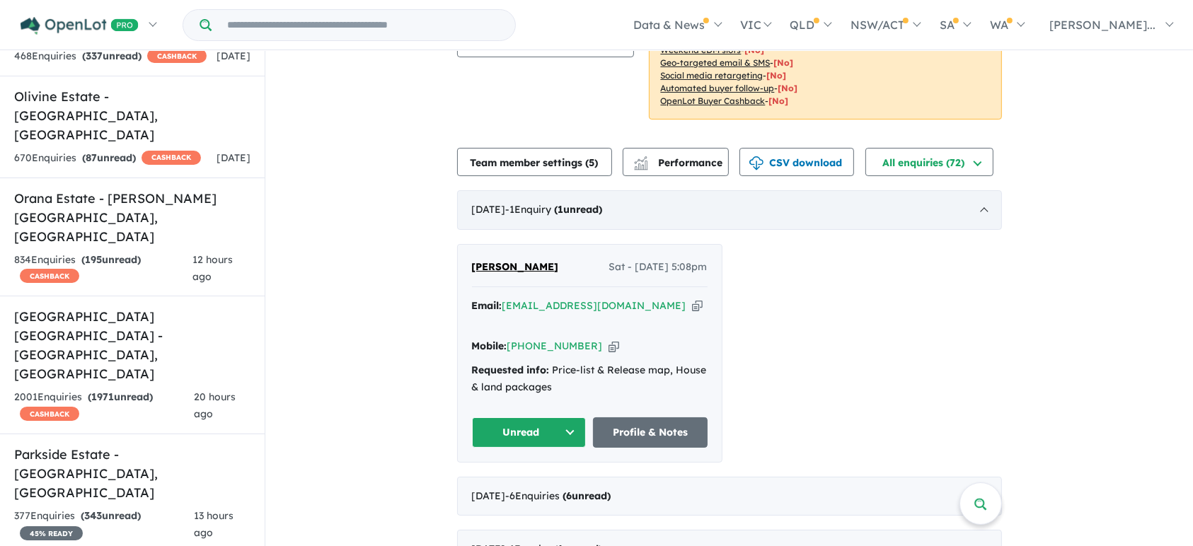
scroll to position [260, 0]
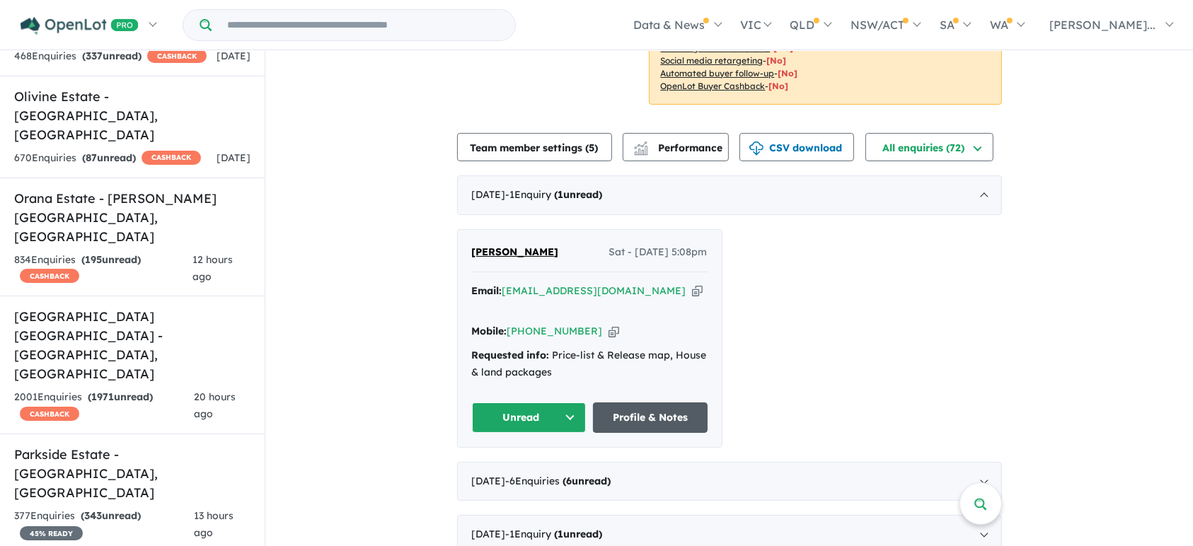
click at [664, 408] on link "Profile & Notes" at bounding box center [650, 418] width 115 height 30
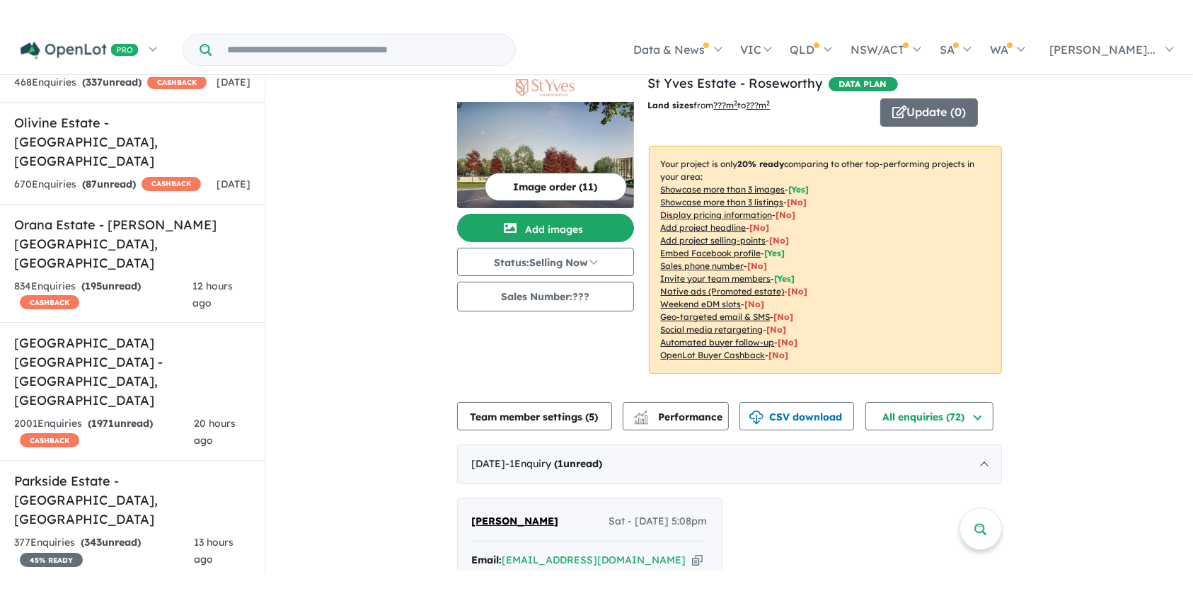
scroll to position [0, 0]
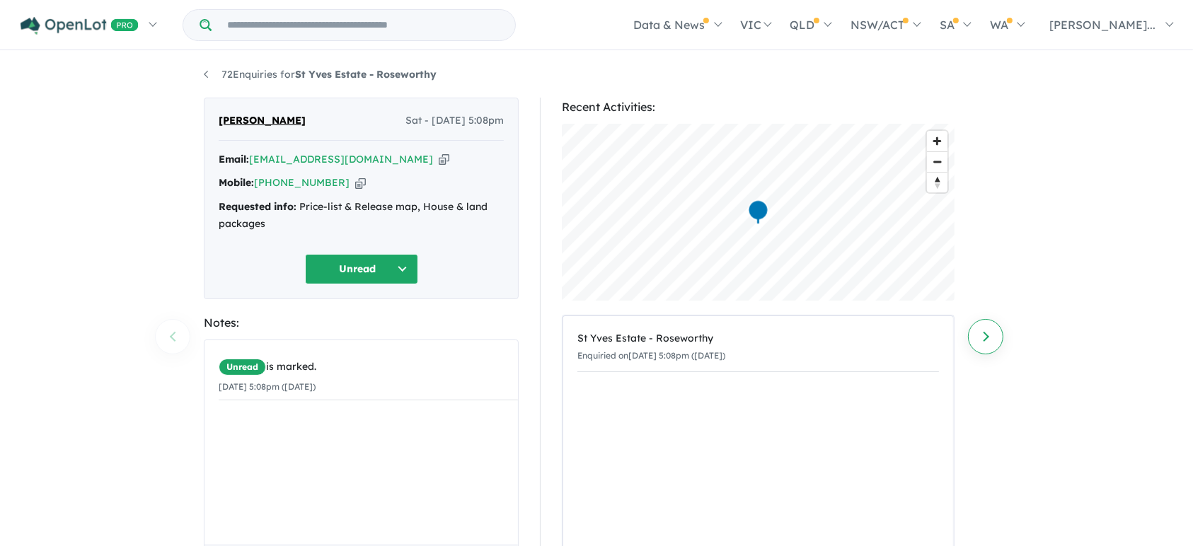
click at [985, 334] on link "Next enquiry" at bounding box center [985, 336] width 35 height 35
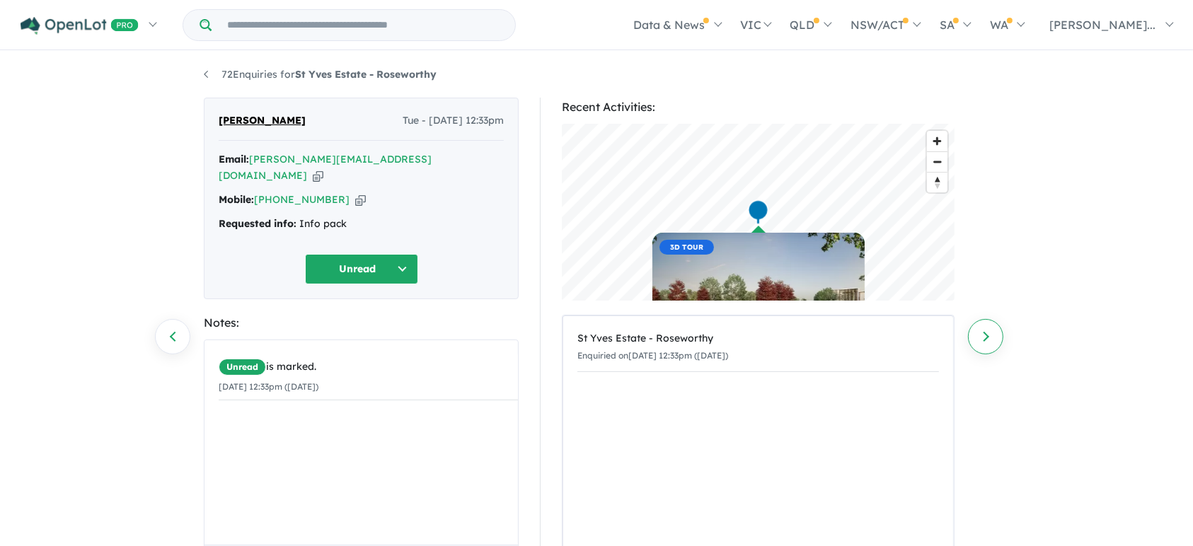
click at [985, 342] on link "Next enquiry" at bounding box center [985, 336] width 35 height 35
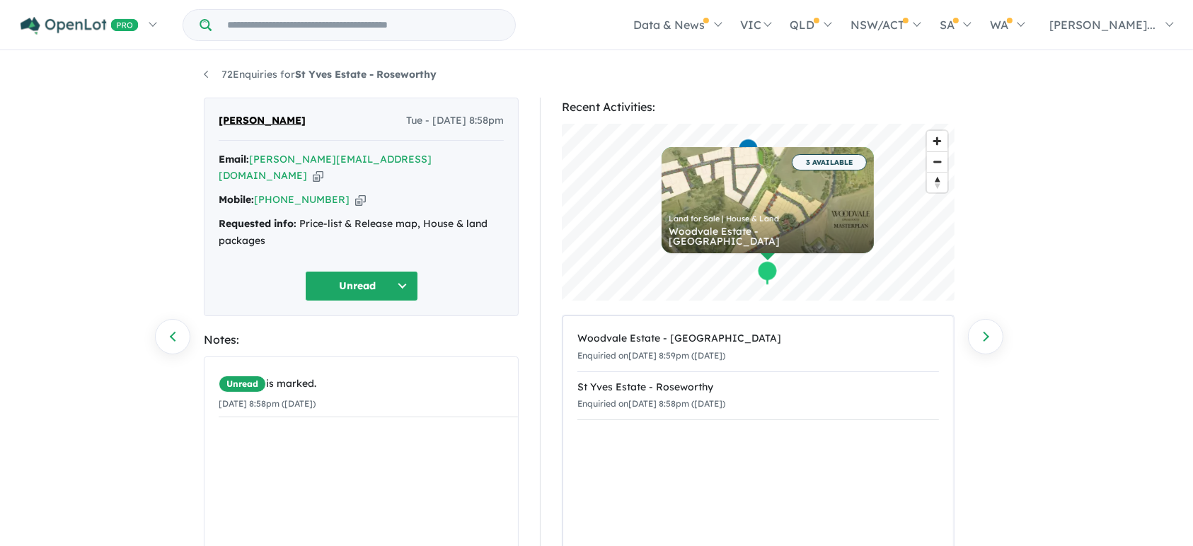
click at [1004, 335] on div "72 Enquiries for St Yves Estate - Roseworthy Previous enquiry Next enquiry Scot…" at bounding box center [596, 300] width 1193 height 496
click at [988, 337] on link "Next enquiry" at bounding box center [985, 336] width 35 height 35
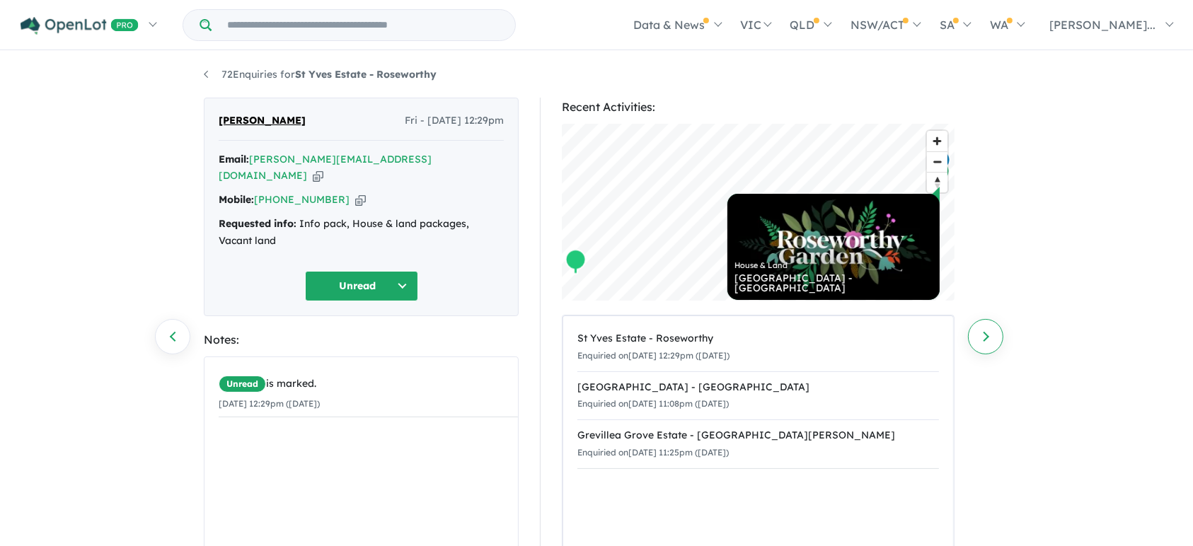
click at [982, 334] on link "Next enquiry" at bounding box center [985, 336] width 35 height 35
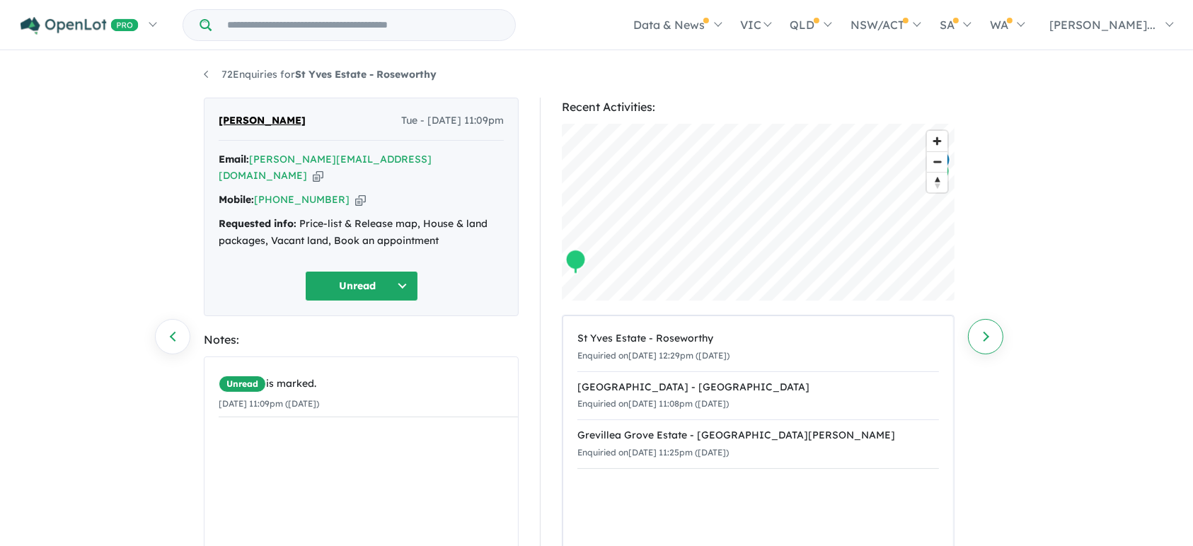
click at [984, 337] on link "Next enquiry" at bounding box center [985, 336] width 35 height 35
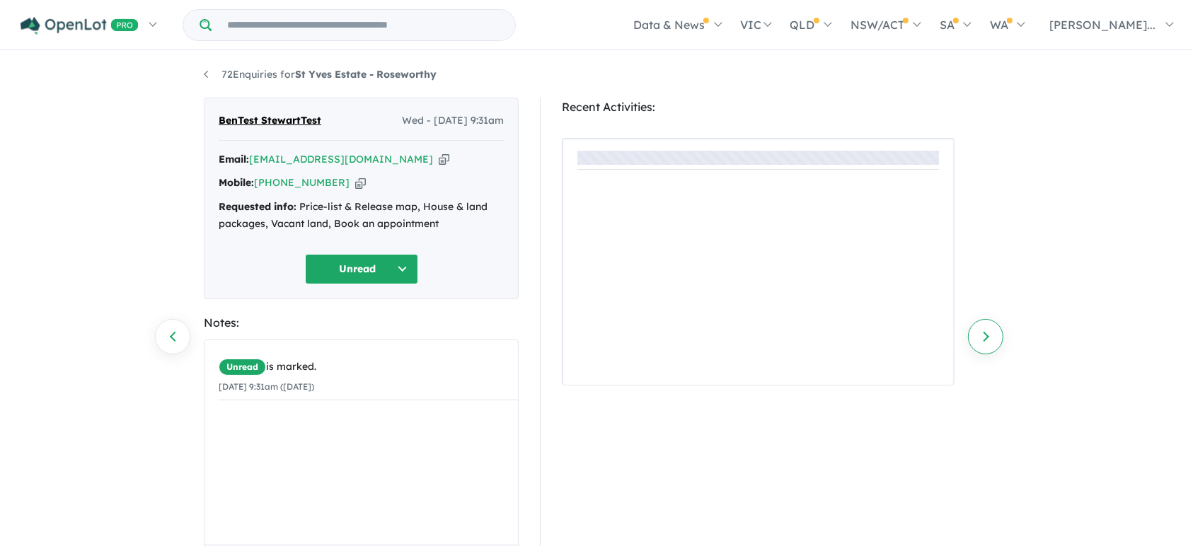
click at [985, 338] on link "Next enquiry" at bounding box center [985, 336] width 35 height 35
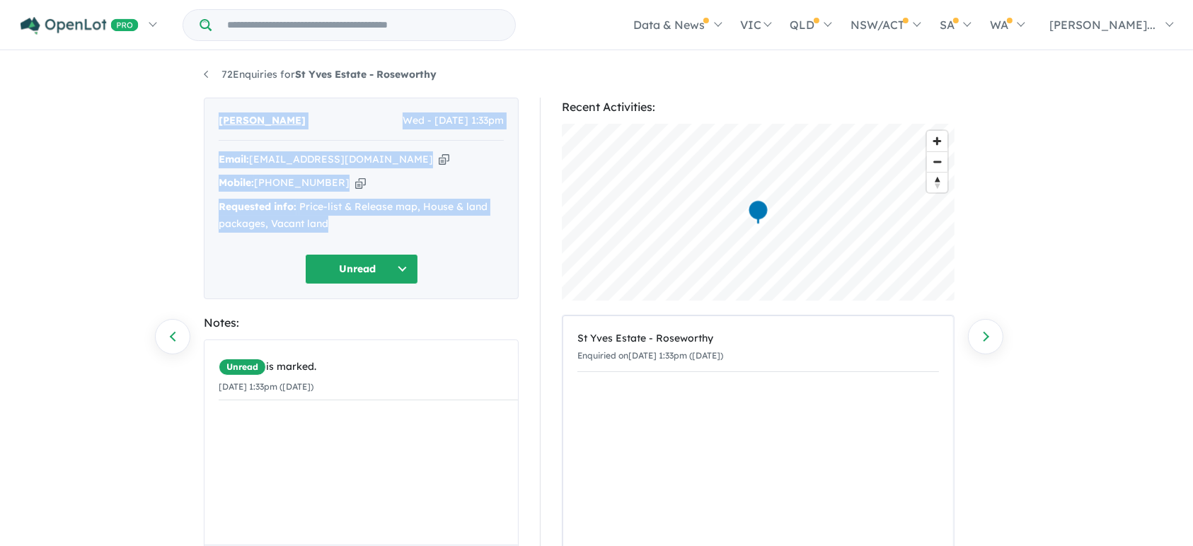
drag, startPoint x: 336, startPoint y: 229, endPoint x: 206, endPoint y: 162, distance: 146.2
click at [205, 162] on div "Alex Fomin Wed - 03/09/2025, 1:33pm Email: alexisfomn@gmail.com Copied! Mobile:…" at bounding box center [361, 199] width 315 height 202
click at [106, 206] on div "72 Enquiries for St Yves Estate - Roseworthy Previous enquiry Next enquiry Alex…" at bounding box center [596, 300] width 1193 height 496
click at [117, 209] on div "72 Enquiries for St Yves Estate - Roseworthy Previous enquiry Next enquiry Alex…" at bounding box center [596, 300] width 1193 height 496
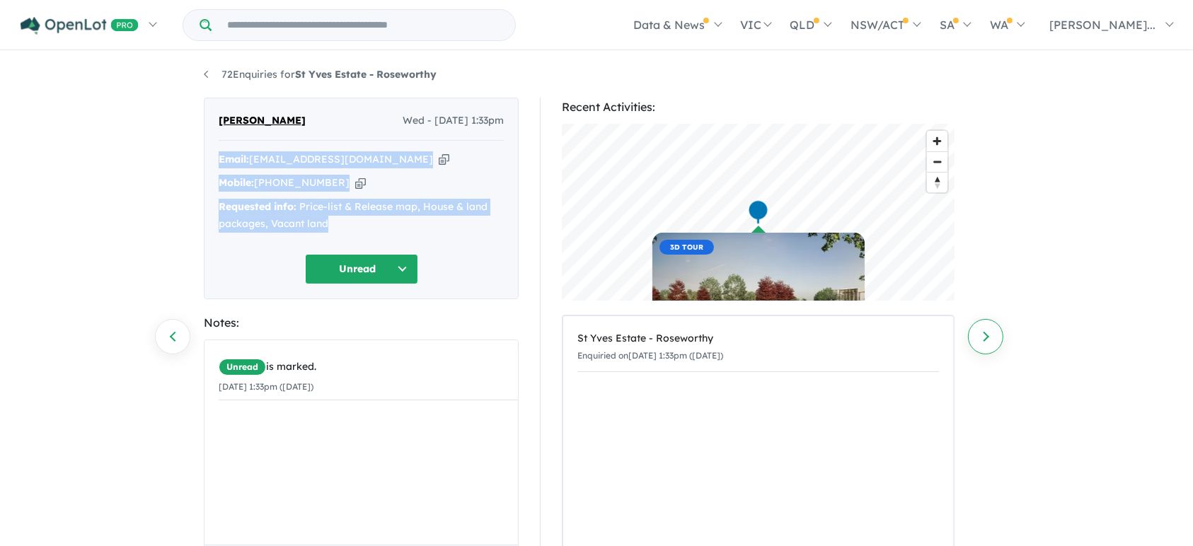
click at [987, 339] on link "Next enquiry" at bounding box center [985, 336] width 35 height 35
